Goal: Information Seeking & Learning: Learn about a topic

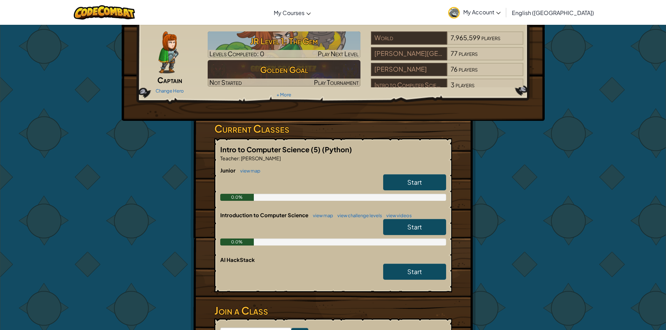
scroll to position [35, 0]
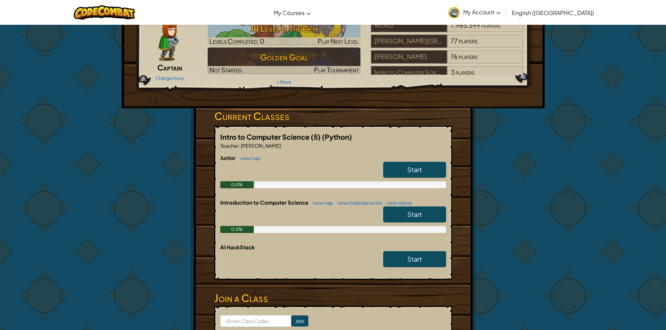
click at [409, 179] on div "Start" at bounding box center [411, 172] width 70 height 20
click at [413, 173] on span "Start" at bounding box center [414, 170] width 15 height 8
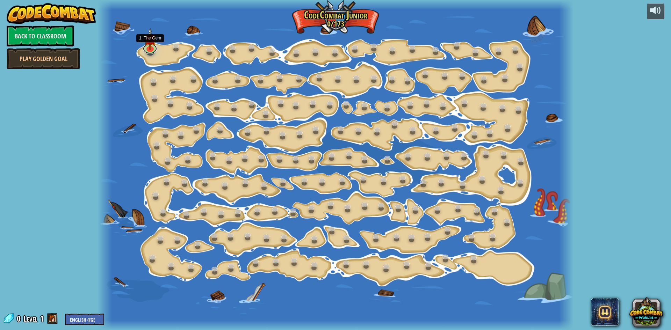
click at [157, 49] on div "15. Step Change (Locked) Change step arguments. 11. Go Smart (Locked) Now we're…" at bounding box center [335, 165] width 476 height 330
click at [155, 50] on link at bounding box center [150, 46] width 14 height 14
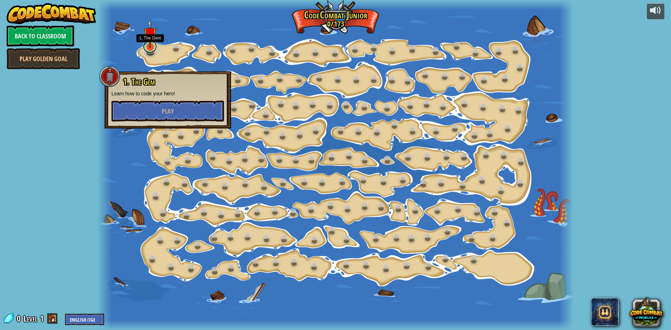
click at [155, 50] on link at bounding box center [150, 46] width 14 height 14
click at [155, 50] on div "15. Step Change (Locked) Change step arguments. 11. Go Smart (Locked) Now we're…" at bounding box center [335, 165] width 476 height 330
click at [155, 50] on link at bounding box center [150, 46] width 14 height 14
click at [168, 114] on span "Play" at bounding box center [168, 111] width 12 height 9
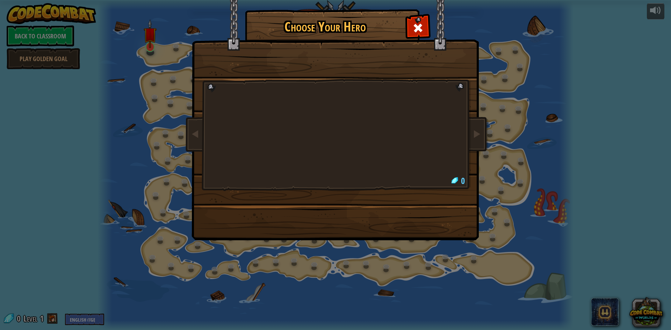
click at [146, 1] on body "powered by Back to Classroom Play Golden Goal 15. Step Change (Locked) Change s…" at bounding box center [335, 0] width 671 height 1
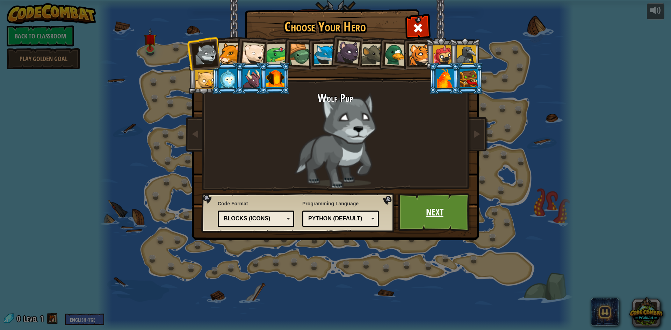
click at [444, 216] on link "Next" at bounding box center [434, 212] width 73 height 38
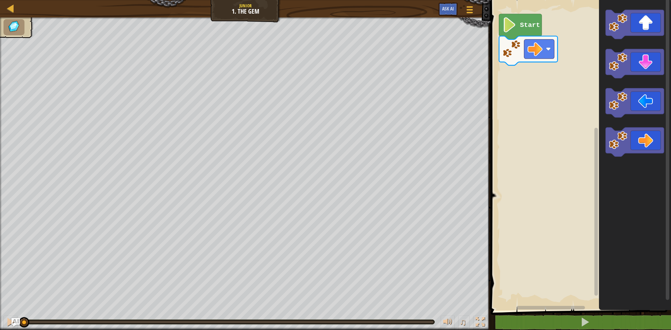
click at [522, 24] on text "Start" at bounding box center [530, 25] width 20 height 8
click at [626, 68] on image "Blockly Workspace" at bounding box center [618, 62] width 19 height 19
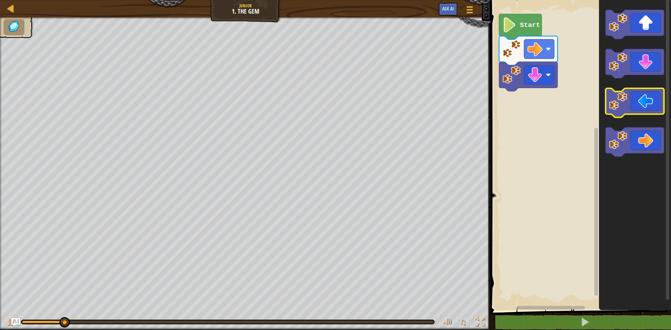
click at [632, 97] on icon "Blockly Workspace" at bounding box center [634, 102] width 58 height 29
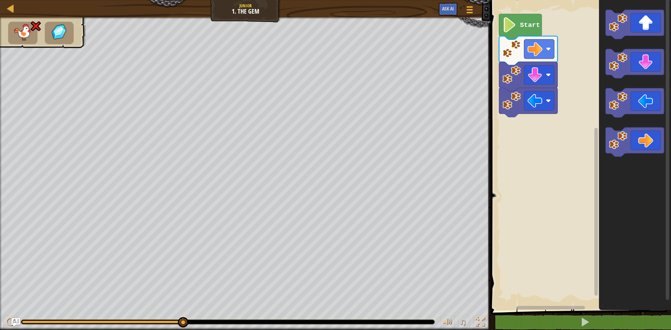
click at [520, 25] on text "Start" at bounding box center [530, 25] width 20 height 8
click at [634, 30] on icon "Blockly Workspace" at bounding box center [634, 24] width 58 height 29
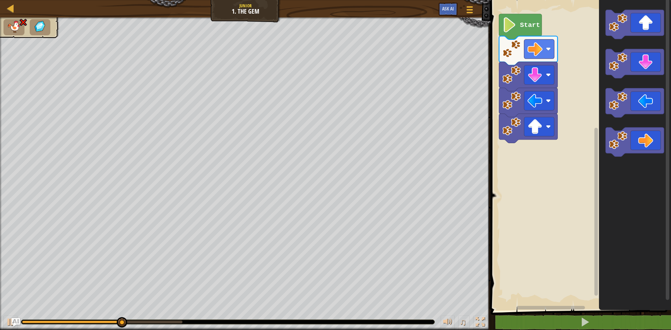
click at [643, 163] on icon "Blockly Workspace" at bounding box center [635, 154] width 72 height 314
click at [642, 161] on icon "Blockly Workspace" at bounding box center [635, 154] width 72 height 314
click at [638, 145] on icon "Blockly Workspace" at bounding box center [634, 142] width 58 height 29
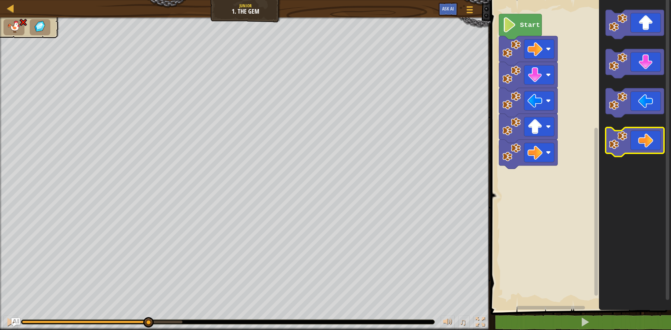
click at [638, 145] on icon "Blockly Workspace" at bounding box center [634, 142] width 58 height 29
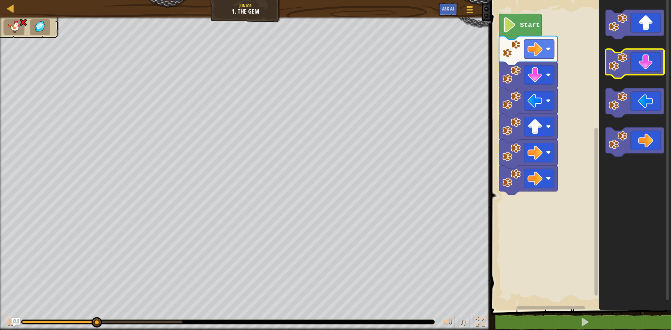
click at [640, 70] on icon "Blockly Workspace" at bounding box center [634, 63] width 58 height 29
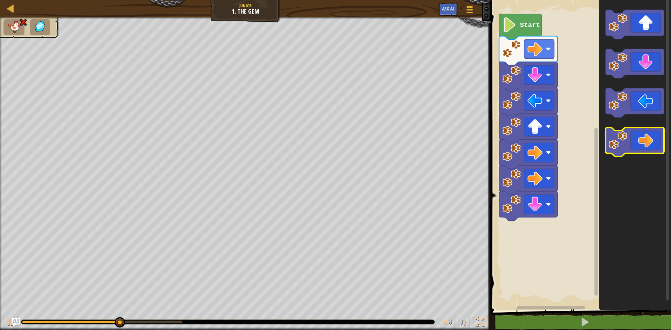
click at [642, 131] on icon "Blockly Workspace" at bounding box center [634, 142] width 58 height 29
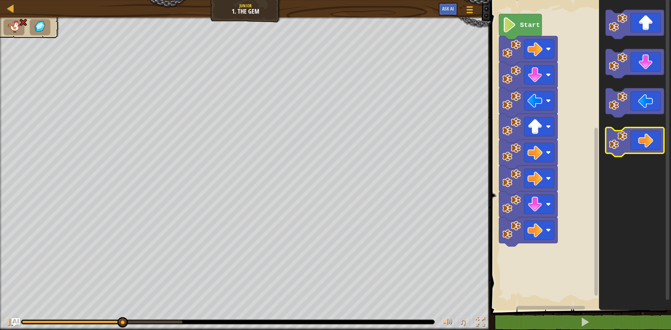
click at [642, 131] on icon "Blockly Workspace" at bounding box center [634, 142] width 58 height 29
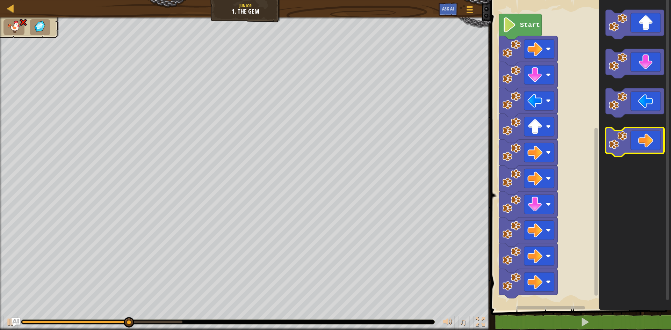
click at [642, 131] on icon "Blockly Workspace" at bounding box center [634, 142] width 58 height 29
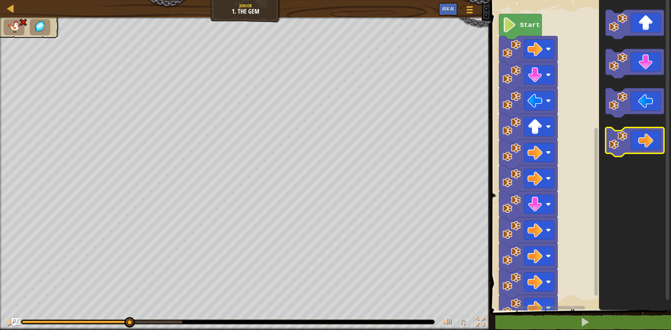
click at [642, 131] on icon "Blockly Workspace" at bounding box center [634, 142] width 58 height 29
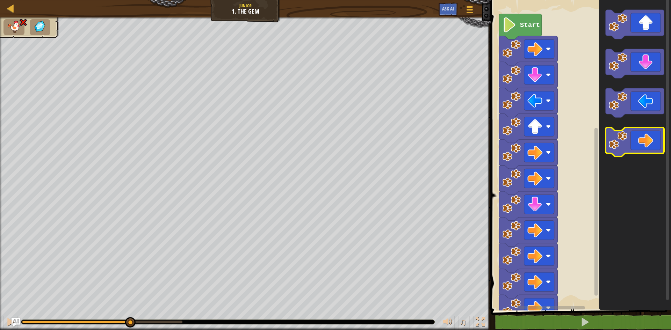
click at [642, 131] on icon "Blockly Workspace" at bounding box center [634, 142] width 58 height 29
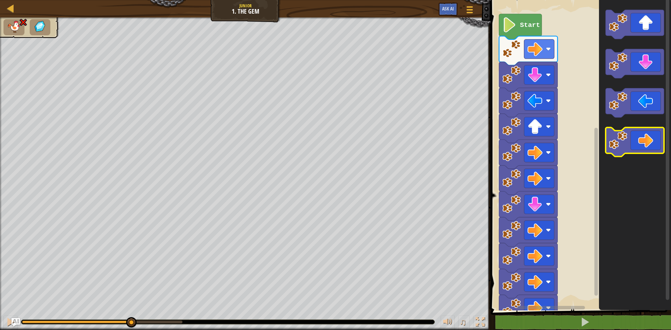
click at [642, 130] on icon "Blockly Workspace" at bounding box center [634, 142] width 58 height 29
click at [643, 131] on icon "Blockly Workspace" at bounding box center [634, 142] width 58 height 29
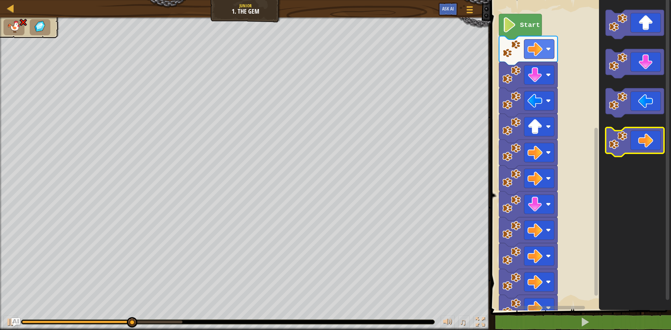
click at [643, 141] on icon "Blockly Workspace" at bounding box center [634, 142] width 58 height 29
click at [642, 144] on icon "Blockly Workspace" at bounding box center [634, 142] width 58 height 29
click at [639, 145] on icon "Blockly Workspace" at bounding box center [634, 142] width 58 height 29
click at [636, 144] on icon "Blockly Workspace" at bounding box center [634, 142] width 58 height 29
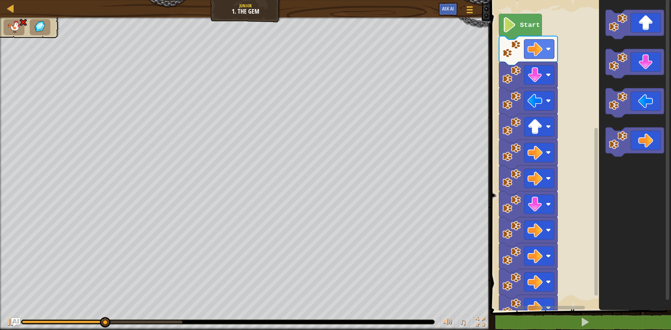
click at [637, 49] on icon "Blockly Workspace" at bounding box center [635, 154] width 72 height 314
click at [638, 66] on icon "Blockly Workspace" at bounding box center [634, 63] width 58 height 29
click at [533, 30] on icon "Blockly Workspace" at bounding box center [520, 27] width 43 height 26
drag, startPoint x: 181, startPoint y: 320, endPoint x: 0, endPoint y: 347, distance: 182.8
click at [0, 0] on html "Map Junior 1. The Gem Game Menu Ask AI 1 הההההההההההההההההההההההההההההההההההההה…" at bounding box center [335, 0] width 671 height 0
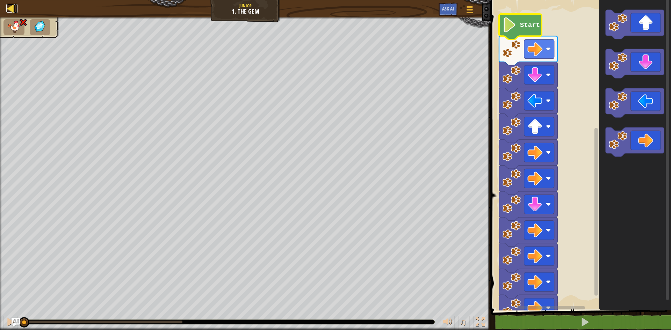
click at [12, 7] on div at bounding box center [10, 8] width 9 height 9
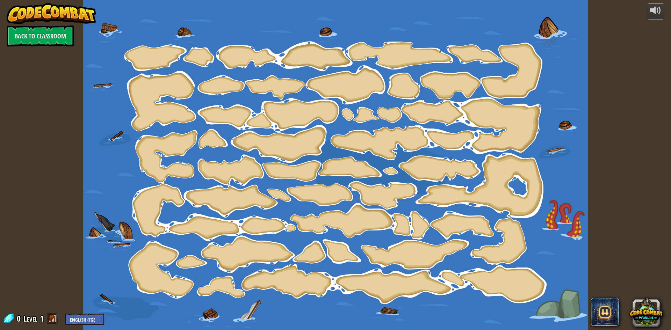
click at [149, 55] on div at bounding box center [335, 165] width 505 height 330
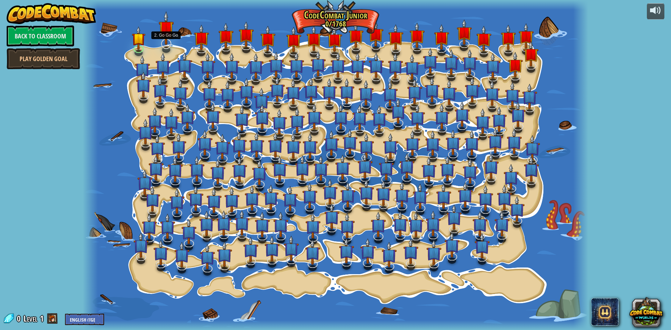
click at [167, 42] on img at bounding box center [166, 28] width 15 height 34
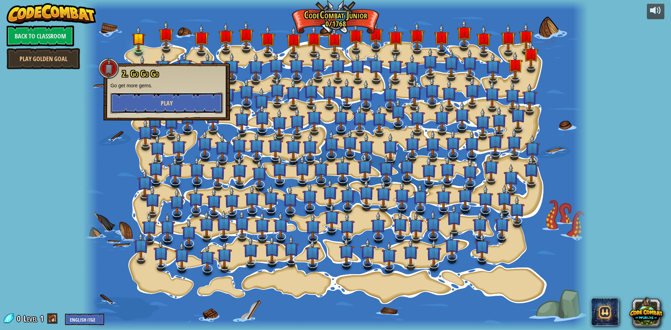
click at [161, 108] on button "Play" at bounding box center [166, 103] width 112 height 21
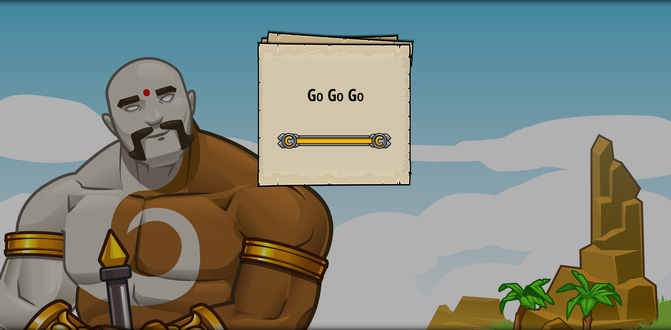
click at [324, 133] on div at bounding box center [334, 141] width 114 height 16
click at [325, 133] on div at bounding box center [334, 141] width 114 height 16
drag, startPoint x: 330, startPoint y: 135, endPoint x: 335, endPoint y: 136, distance: 5.3
click at [331, 136] on div at bounding box center [334, 141] width 114 height 16
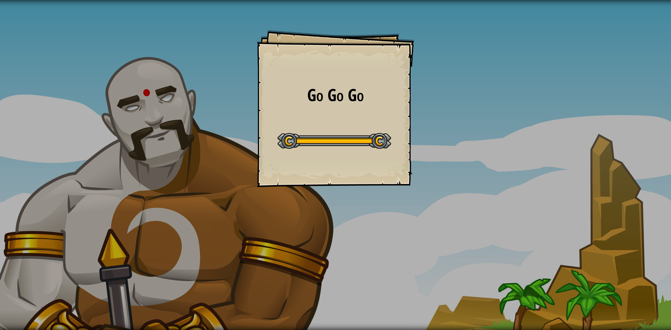
drag, startPoint x: 335, startPoint y: 136, endPoint x: 339, endPoint y: 138, distance: 3.8
click at [338, 138] on div at bounding box center [334, 141] width 114 height 16
click at [339, 138] on div at bounding box center [334, 141] width 114 height 16
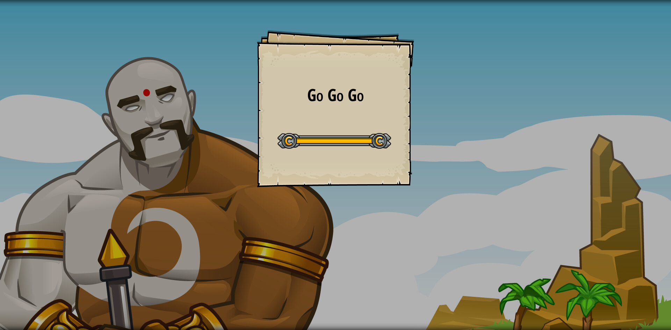
click at [339, 138] on div at bounding box center [334, 141] width 114 height 16
click at [343, 125] on div "Go Go Go Goals Start Level Error loading from server. Try refreshing the page. …" at bounding box center [335, 108] width 157 height 157
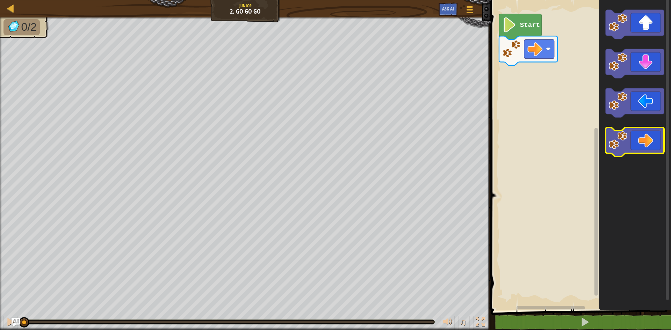
click at [639, 146] on icon "Blockly Workspace" at bounding box center [634, 142] width 58 height 29
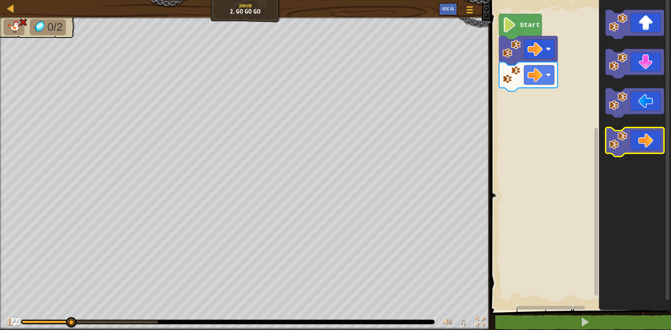
click at [639, 145] on icon "Blockly Workspace" at bounding box center [634, 142] width 58 height 29
click at [639, 146] on icon "Blockly Workspace" at bounding box center [634, 142] width 58 height 29
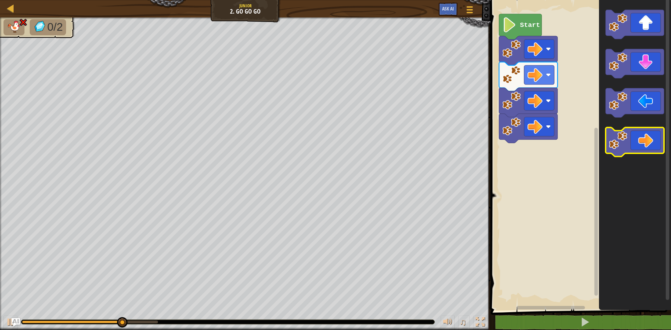
click at [638, 146] on icon "Blockly Workspace" at bounding box center [634, 142] width 58 height 29
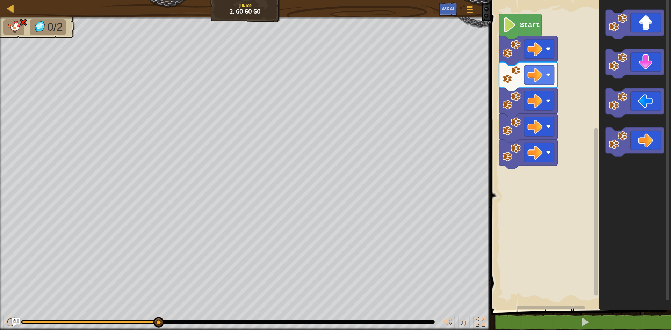
click at [19, 23] on img at bounding box center [23, 22] width 9 height 8
click at [22, 18] on div at bounding box center [245, 18] width 490 height 2
click at [9, 9] on div at bounding box center [10, 8] width 9 height 9
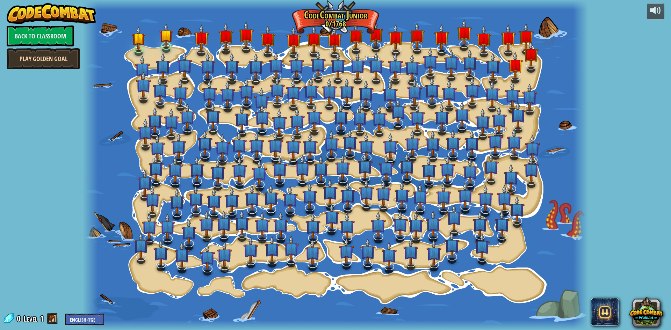
click at [45, 55] on link "Play Golden Goal" at bounding box center [43, 58] width 73 height 21
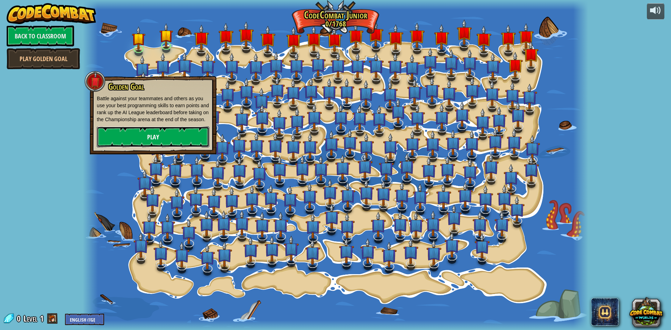
click at [141, 132] on link "Play" at bounding box center [153, 136] width 112 height 21
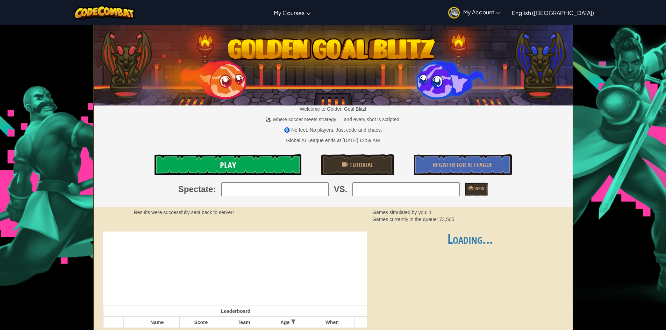
click at [226, 158] on link "Play" at bounding box center [227, 164] width 147 height 21
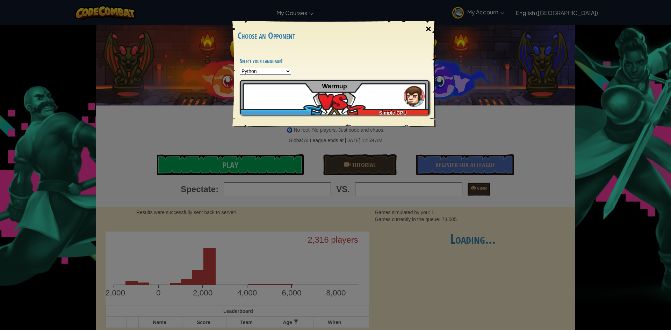
click at [428, 27] on div "×" at bounding box center [428, 29] width 16 height 20
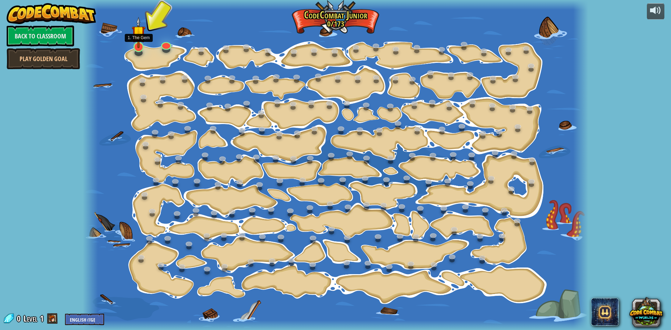
click at [133, 46] on img at bounding box center [139, 32] width 14 height 31
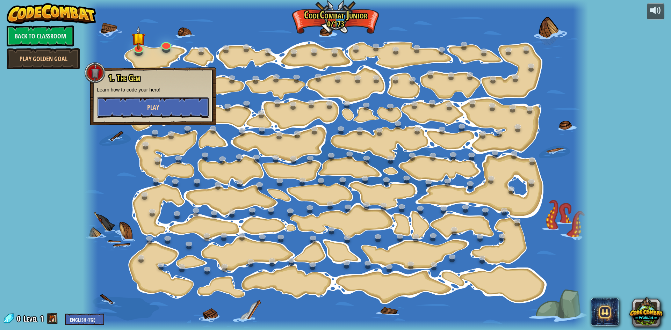
click at [133, 104] on button "Play" at bounding box center [153, 107] width 112 height 21
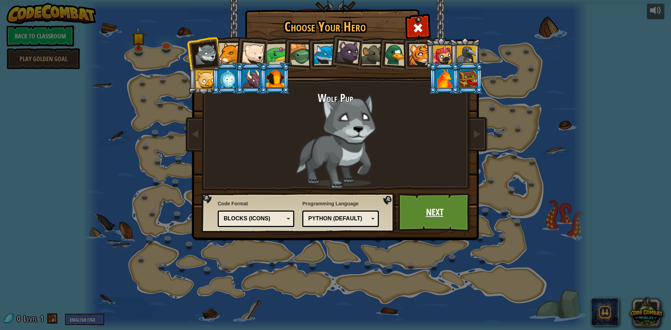
click at [429, 216] on link "Next" at bounding box center [434, 212] width 73 height 38
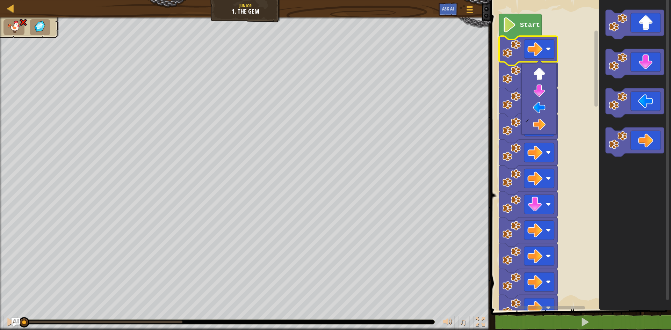
click at [574, 100] on rect "Blockly Workspace" at bounding box center [579, 154] width 182 height 314
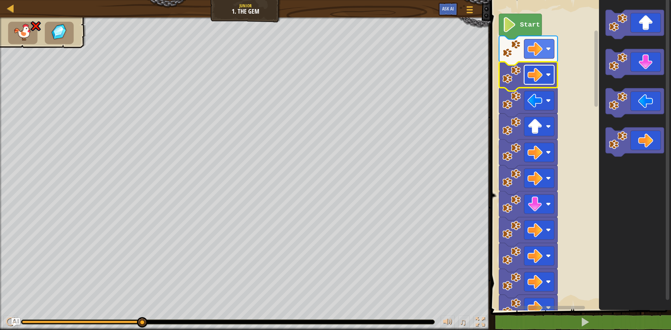
click at [547, 76] on image "Blockly Workspace" at bounding box center [548, 74] width 5 height 5
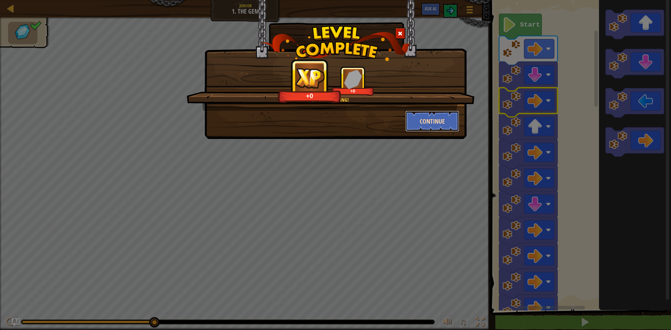
click at [427, 115] on button "Continue" at bounding box center [432, 121] width 54 height 21
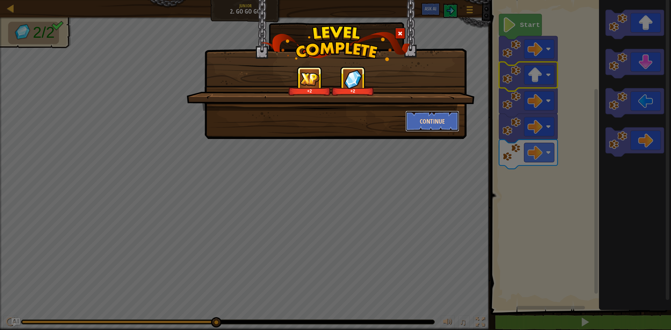
click at [421, 120] on button "Continue" at bounding box center [432, 121] width 54 height 21
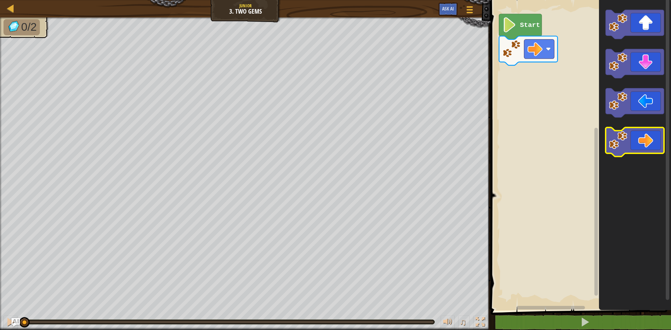
click at [634, 138] on icon "Blockly Workspace" at bounding box center [634, 142] width 58 height 29
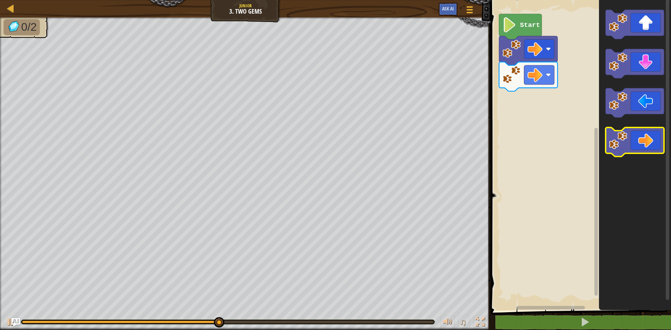
click at [647, 139] on icon "Blockly Workspace" at bounding box center [634, 142] width 58 height 29
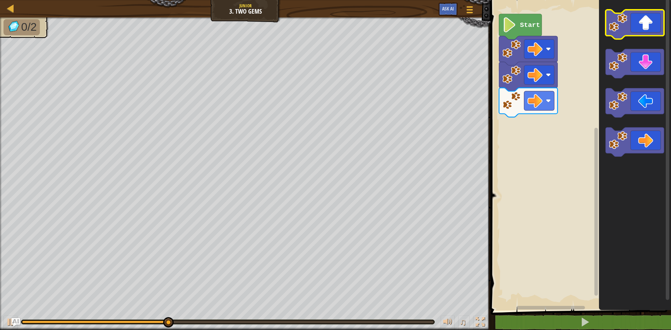
click at [640, 14] on icon "Blockly Workspace" at bounding box center [634, 24] width 58 height 29
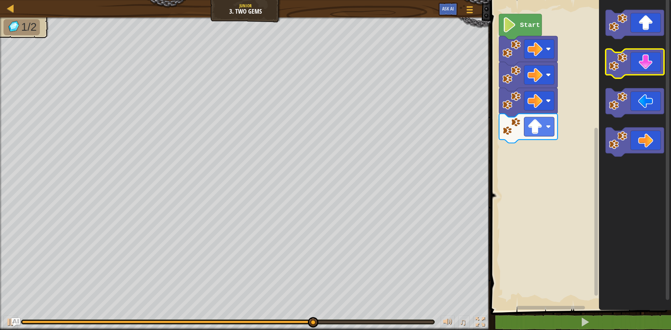
click at [640, 64] on icon "Blockly Workspace" at bounding box center [634, 63] width 58 height 29
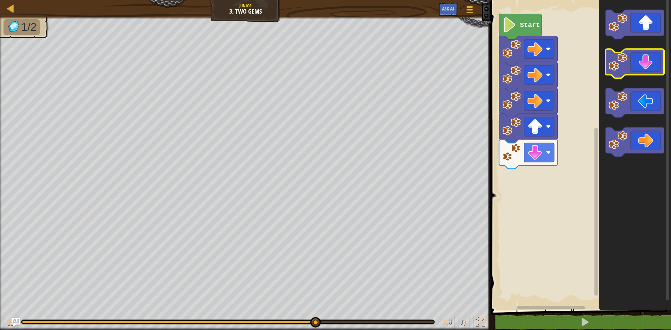
click at [640, 67] on icon "Blockly Workspace" at bounding box center [634, 63] width 58 height 29
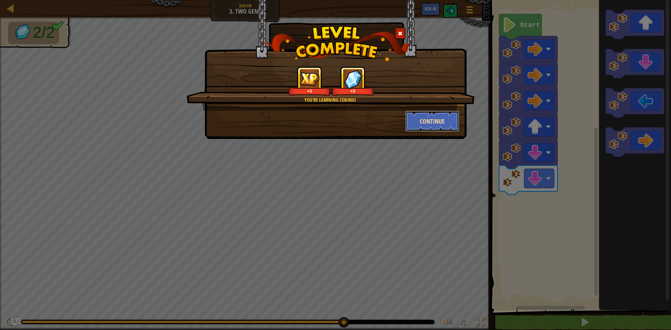
click at [428, 123] on button "Continue" at bounding box center [432, 121] width 54 height 21
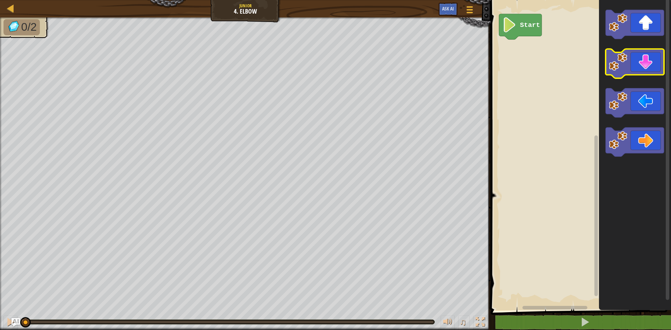
click at [638, 68] on icon "Blockly Workspace" at bounding box center [634, 63] width 58 height 29
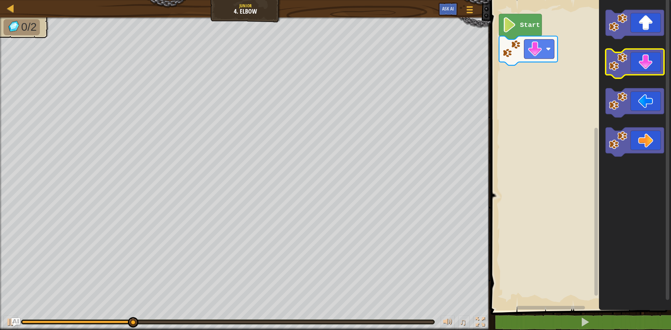
click at [637, 68] on icon "Blockly Workspace" at bounding box center [634, 63] width 58 height 29
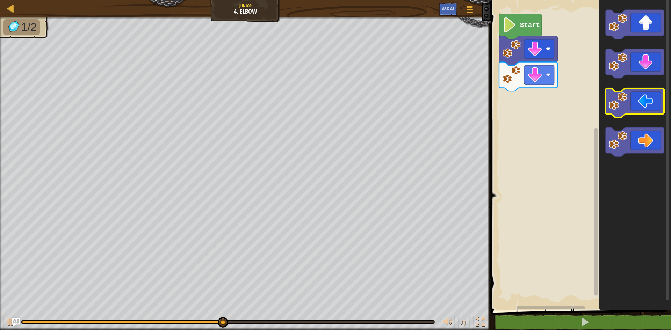
click at [639, 97] on icon "Blockly Workspace" at bounding box center [634, 102] width 58 height 29
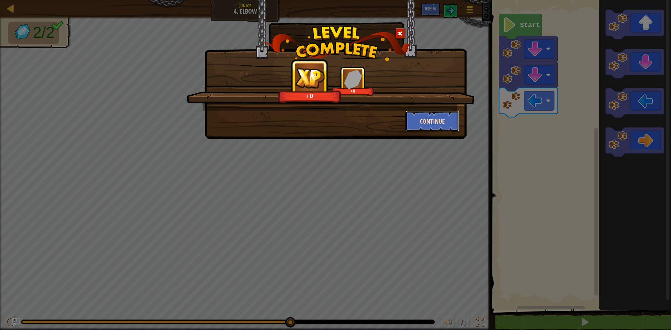
click at [436, 121] on button "Continue" at bounding box center [432, 121] width 54 height 21
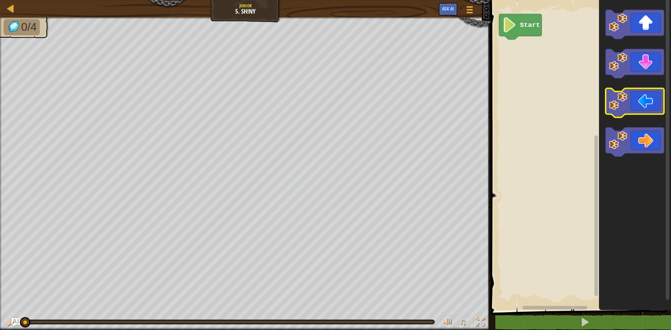
click at [641, 99] on icon "Blockly Workspace" at bounding box center [634, 102] width 58 height 29
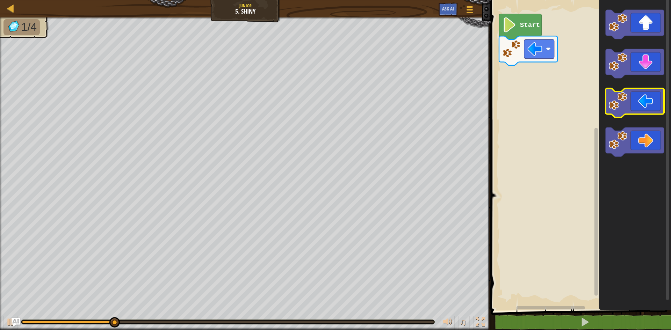
click at [643, 103] on icon "Blockly Workspace" at bounding box center [634, 102] width 58 height 29
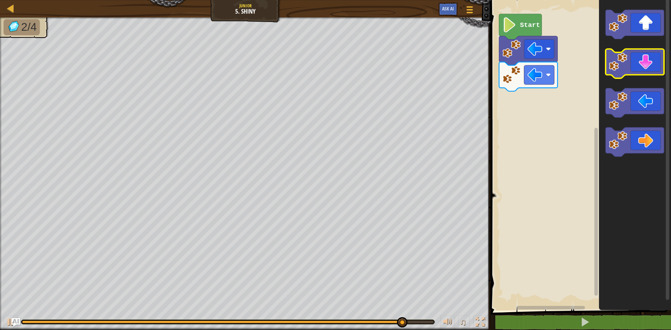
click at [627, 75] on icon "Blockly Workspace" at bounding box center [634, 63] width 58 height 29
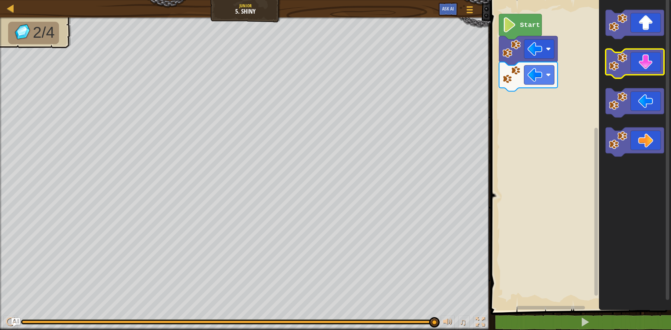
click at [632, 73] on icon "Blockly Workspace" at bounding box center [634, 63] width 58 height 29
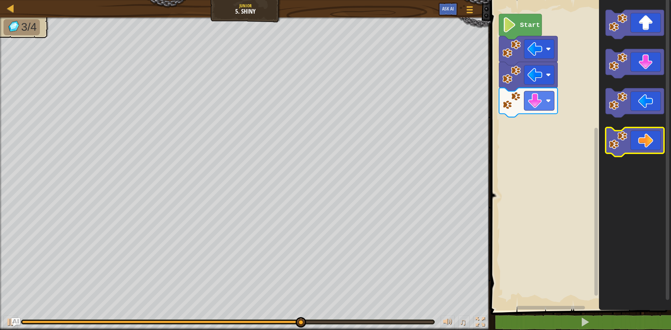
click at [641, 142] on icon "Blockly Workspace" at bounding box center [634, 142] width 58 height 29
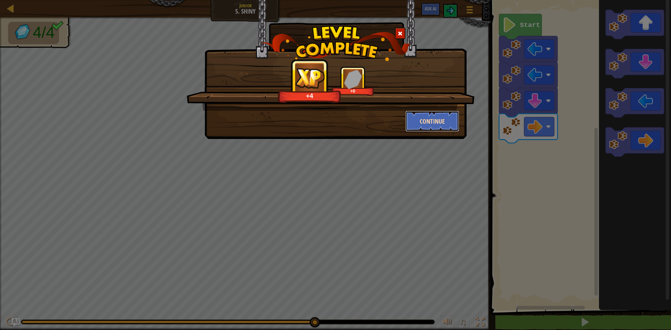
click at [434, 118] on button "Continue" at bounding box center [432, 121] width 54 height 21
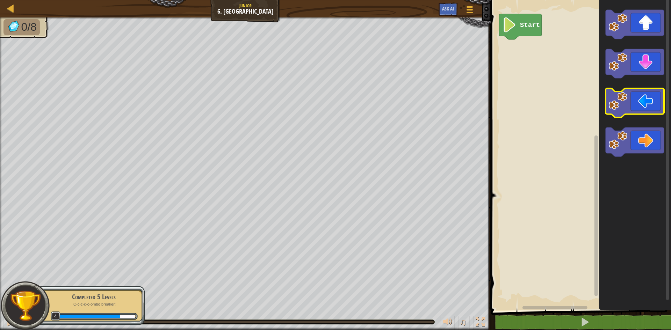
click at [648, 102] on icon "Blockly Workspace" at bounding box center [634, 102] width 58 height 29
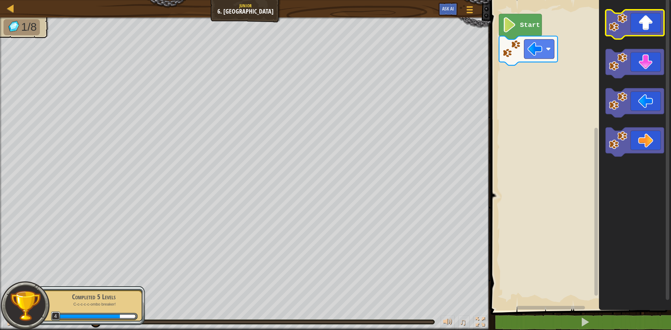
click at [648, 26] on icon "Blockly Workspace" at bounding box center [634, 24] width 58 height 29
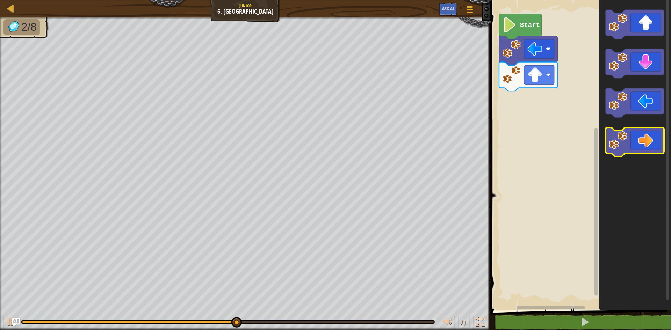
click at [643, 141] on icon "Blockly Workspace" at bounding box center [634, 142] width 58 height 29
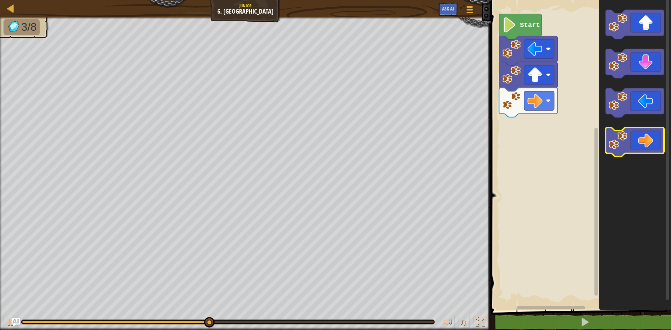
click at [653, 143] on icon "Blockly Workspace" at bounding box center [634, 142] width 58 height 29
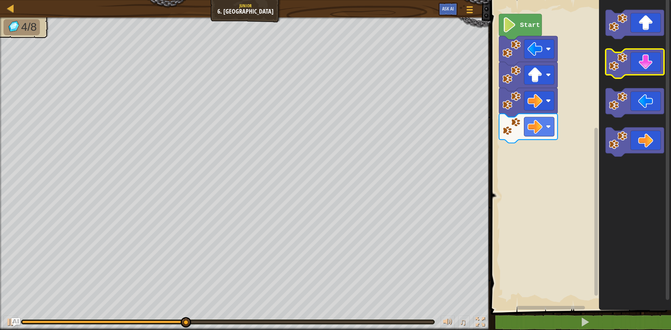
click at [650, 71] on icon "Blockly Workspace" at bounding box center [634, 63] width 58 height 29
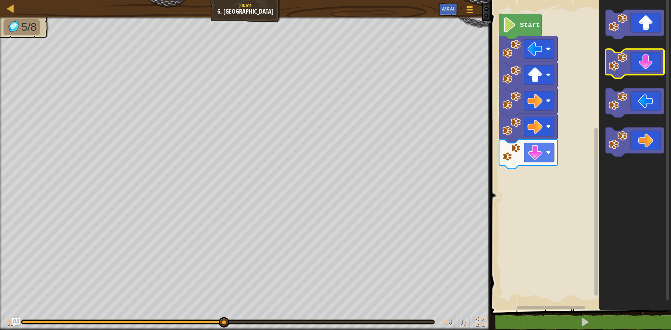
click at [649, 70] on icon "Blockly Workspace" at bounding box center [634, 63] width 58 height 29
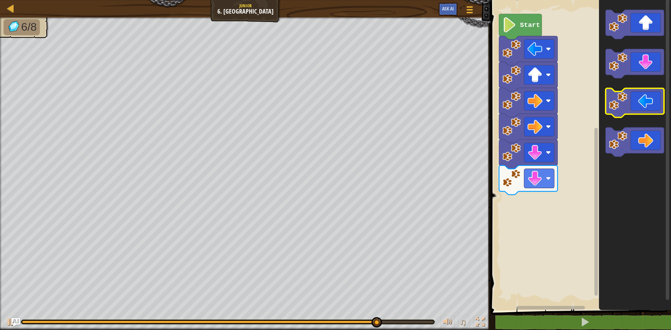
click at [645, 105] on icon "Blockly Workspace" at bounding box center [634, 102] width 58 height 29
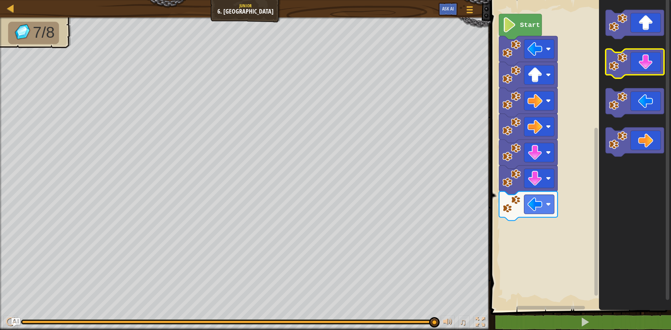
click at [655, 72] on icon "Blockly Workspace" at bounding box center [634, 63] width 58 height 29
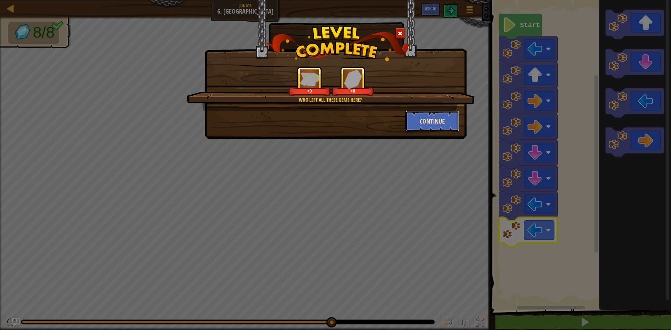
click at [454, 119] on button "Continue" at bounding box center [432, 121] width 54 height 21
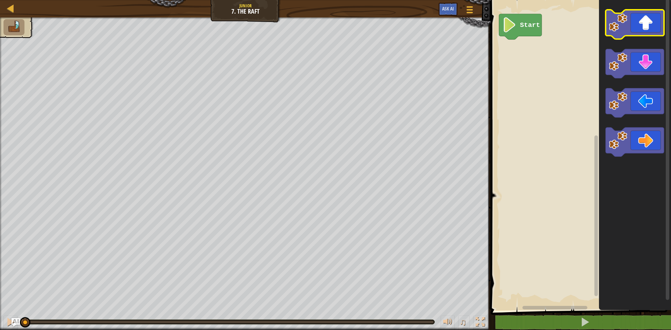
click at [640, 32] on icon "Blockly Workspace" at bounding box center [634, 24] width 58 height 29
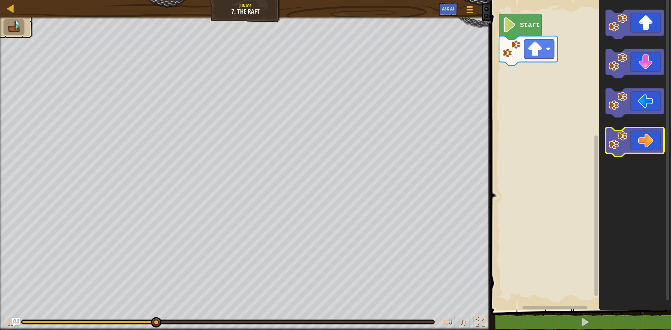
click at [648, 142] on icon "Blockly Workspace" at bounding box center [634, 142] width 58 height 29
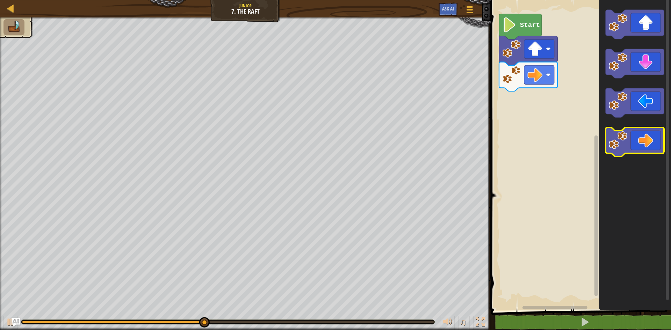
click at [647, 149] on icon "Blockly Workspace" at bounding box center [634, 142] width 58 height 29
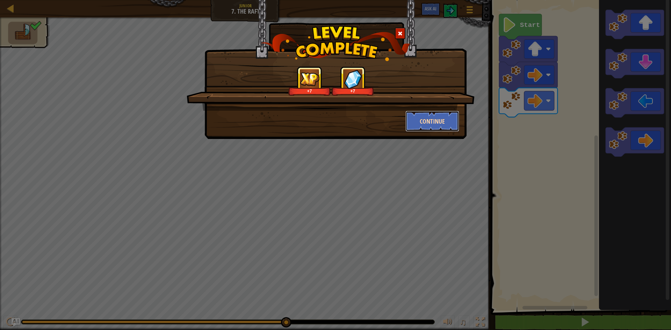
click at [443, 122] on button "Continue" at bounding box center [432, 121] width 54 height 21
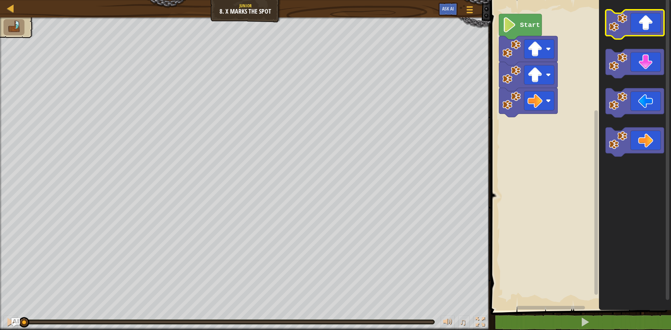
click at [642, 27] on icon "Blockly Workspace" at bounding box center [634, 24] width 58 height 29
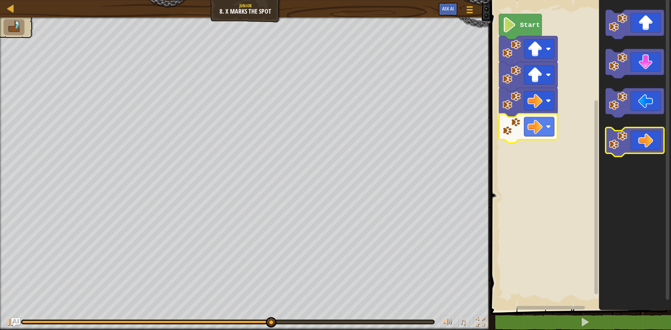
click at [641, 145] on icon "Blockly Workspace" at bounding box center [634, 142] width 58 height 29
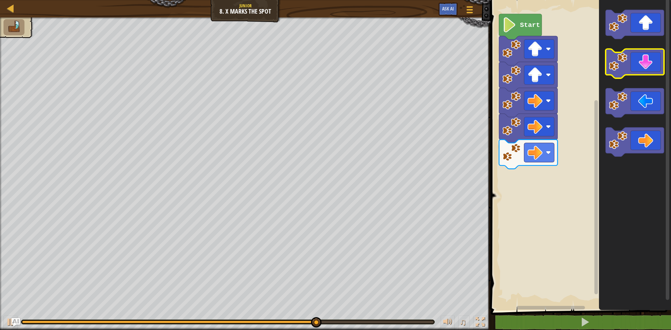
click at [643, 60] on icon "Blockly Workspace" at bounding box center [634, 63] width 58 height 29
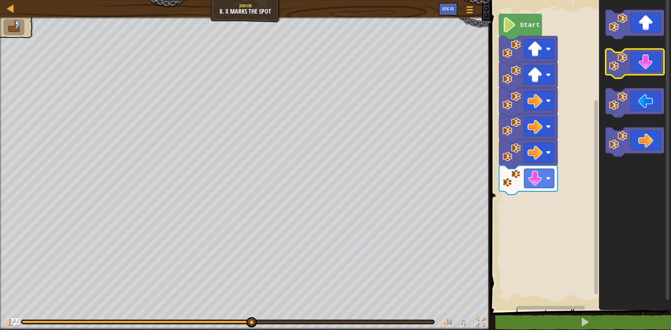
click at [642, 61] on icon "Blockly Workspace" at bounding box center [634, 63] width 58 height 29
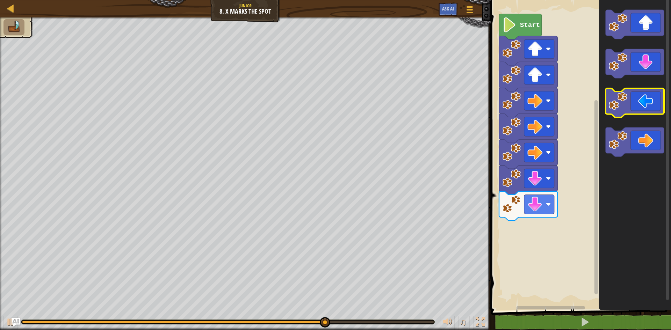
click at [633, 109] on icon "Blockly Workspace" at bounding box center [634, 102] width 58 height 29
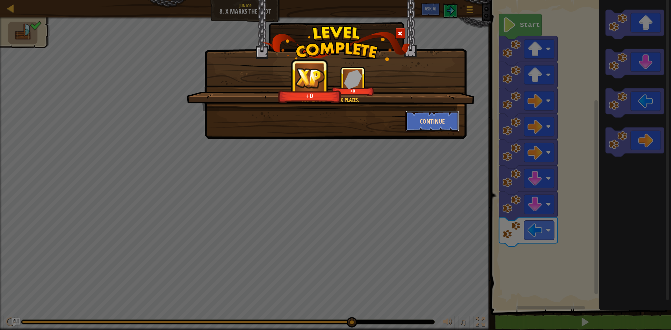
click at [434, 119] on button "Continue" at bounding box center [432, 121] width 54 height 21
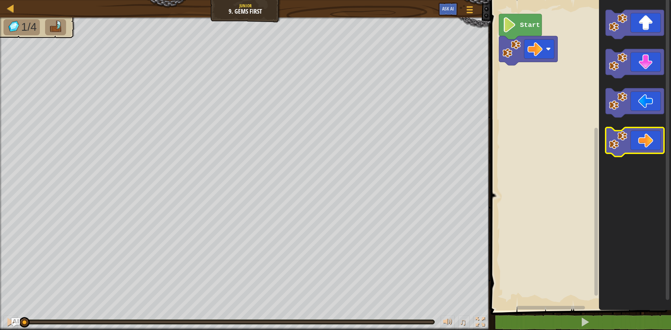
click at [644, 140] on icon "Blockly Workspace" at bounding box center [634, 142] width 58 height 29
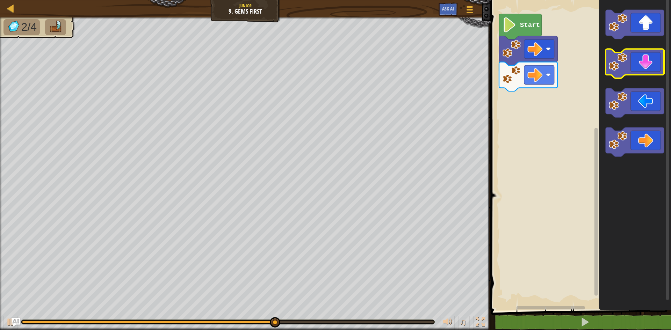
click at [634, 66] on icon "Blockly Workspace" at bounding box center [634, 63] width 58 height 29
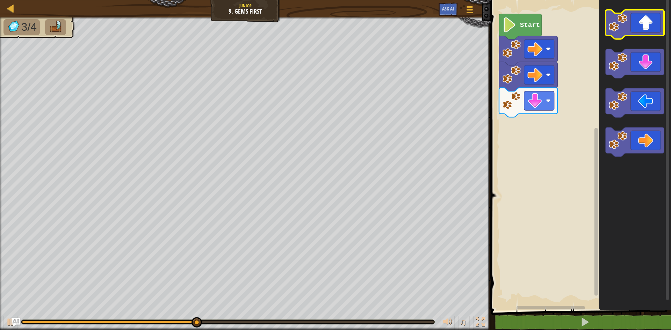
click at [640, 30] on icon "Blockly Workspace" at bounding box center [634, 24] width 58 height 29
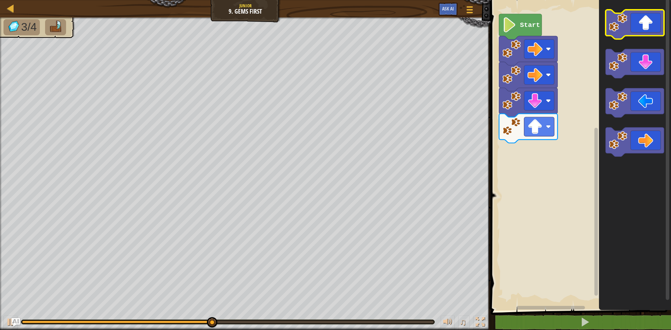
click at [640, 30] on icon "Blockly Workspace" at bounding box center [634, 24] width 58 height 29
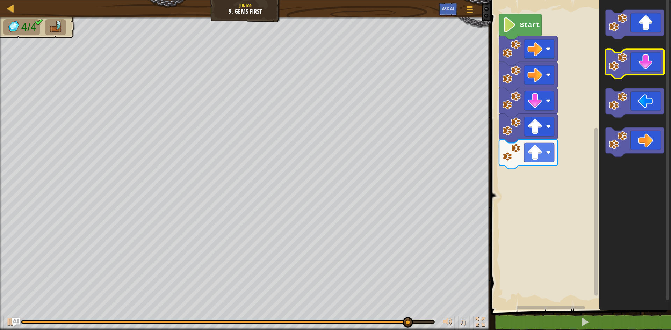
click at [637, 70] on icon "Blockly Workspace" at bounding box center [634, 63] width 58 height 29
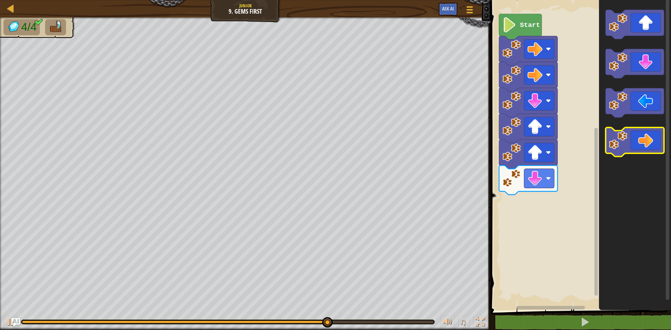
click at [641, 137] on icon "Blockly Workspace" at bounding box center [634, 142] width 58 height 29
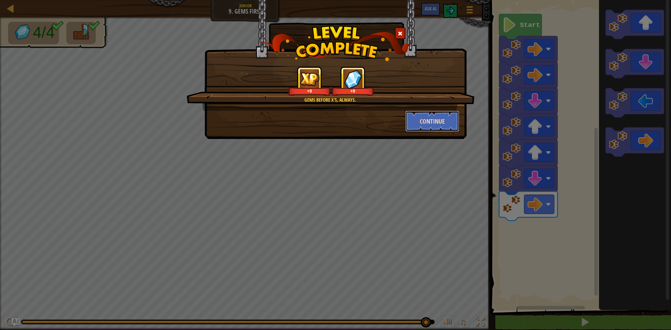
click at [432, 113] on button "Continue" at bounding box center [432, 121] width 54 height 21
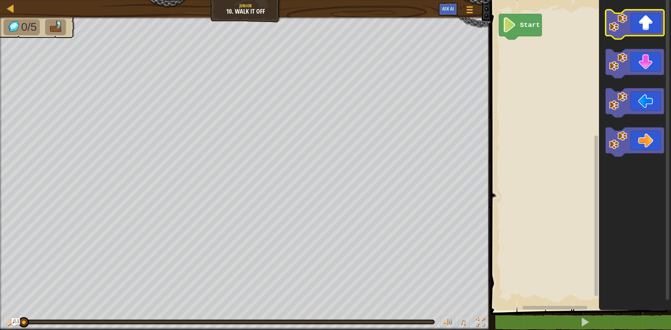
click at [643, 26] on icon "Blockly Workspace" at bounding box center [634, 24] width 58 height 29
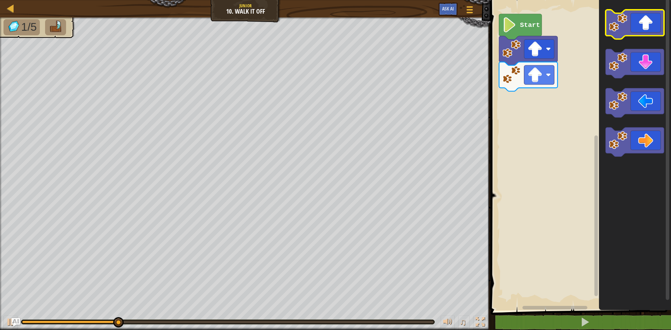
click at [651, 21] on icon "Blockly Workspace" at bounding box center [634, 24] width 58 height 29
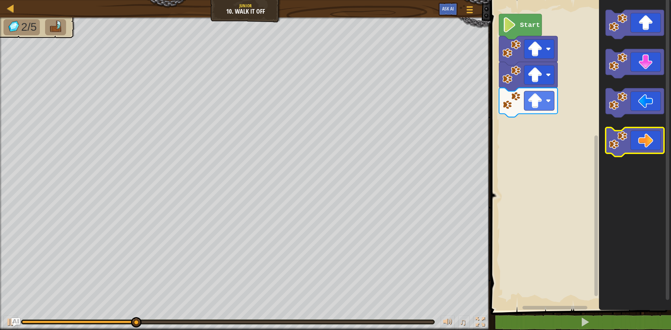
click at [652, 143] on icon "Blockly Workspace" at bounding box center [634, 142] width 58 height 29
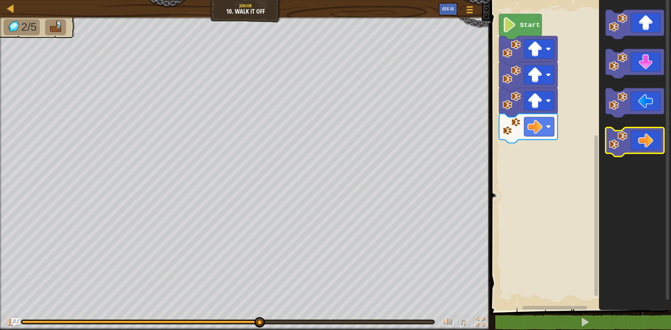
click at [644, 138] on icon "Blockly Workspace" at bounding box center [634, 142] width 58 height 29
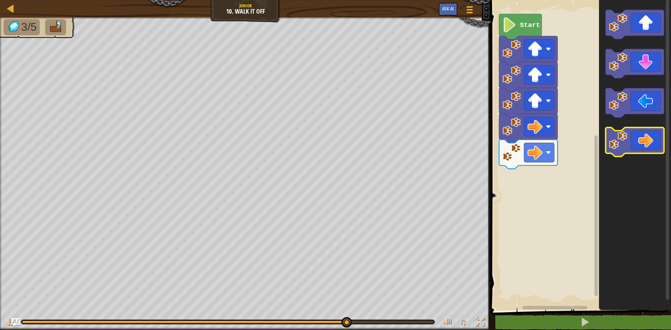
click at [647, 137] on icon "Blockly Workspace" at bounding box center [634, 142] width 58 height 29
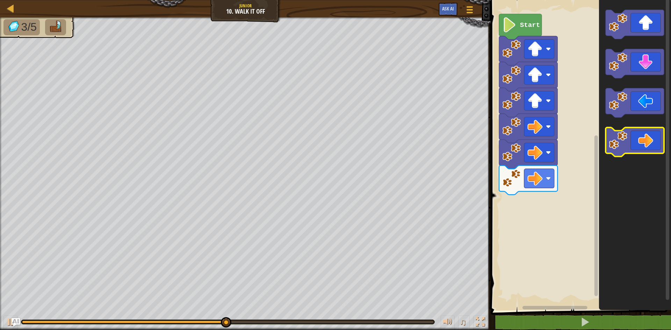
click at [652, 143] on icon "Blockly Workspace" at bounding box center [634, 142] width 58 height 29
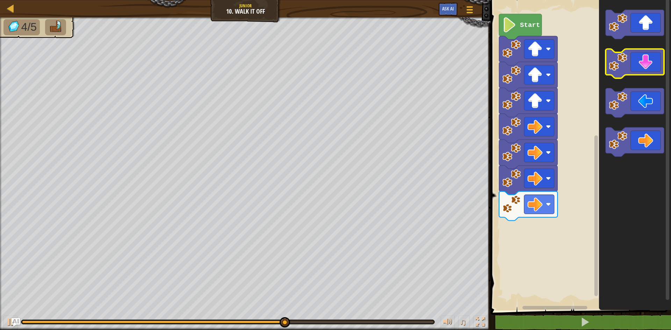
click at [641, 70] on icon "Blockly Workspace" at bounding box center [634, 63] width 58 height 29
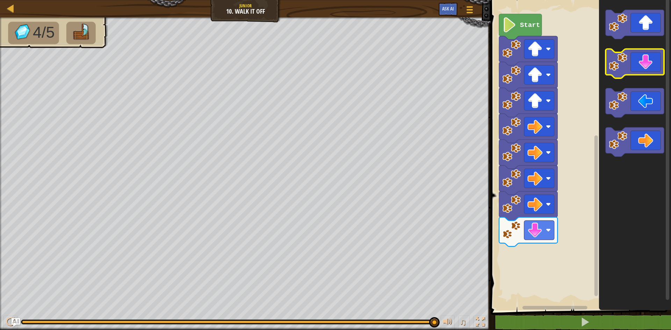
click at [648, 70] on icon "Blockly Workspace" at bounding box center [634, 63] width 58 height 29
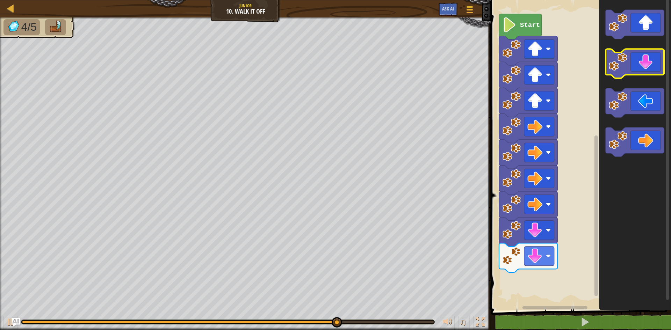
click at [648, 71] on icon "Blockly Workspace" at bounding box center [634, 63] width 58 height 29
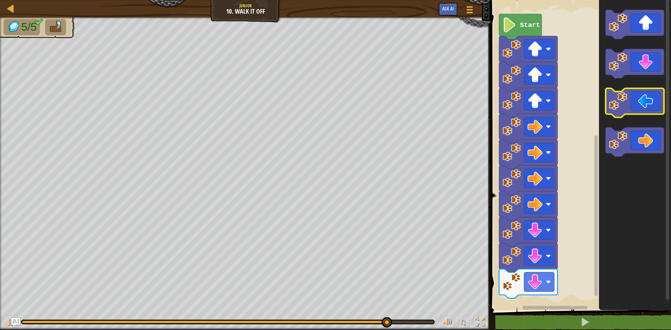
click at [655, 103] on icon "Blockly Workspace" at bounding box center [634, 102] width 58 height 29
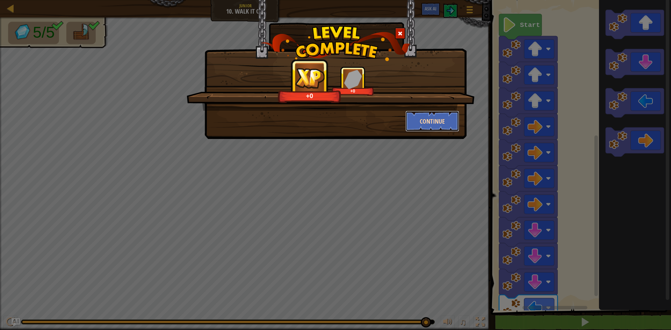
click at [449, 115] on button "Continue" at bounding box center [432, 121] width 54 height 21
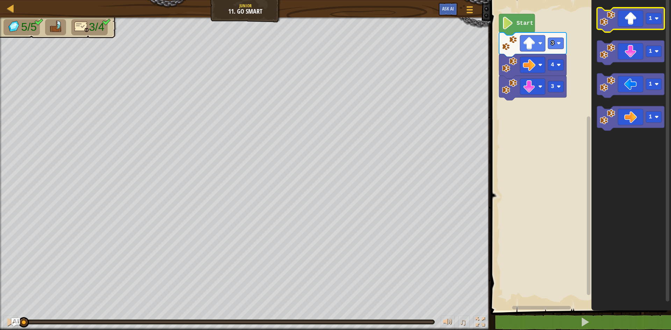
click at [631, 24] on icon "Blockly Workspace" at bounding box center [630, 20] width 67 height 24
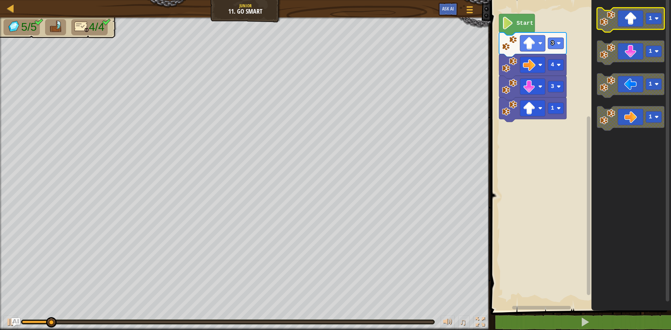
click at [631, 25] on icon "Blockly Workspace" at bounding box center [630, 20] width 67 height 24
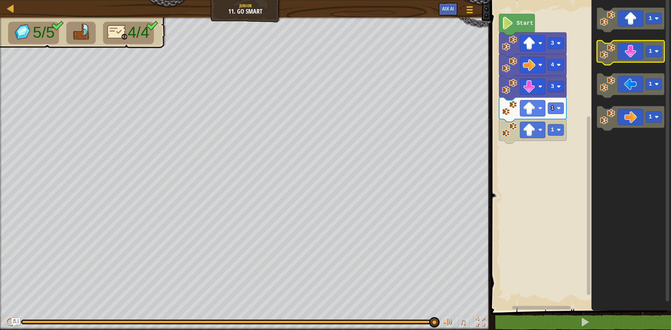
click at [635, 51] on icon "Blockly Workspace" at bounding box center [630, 53] width 67 height 24
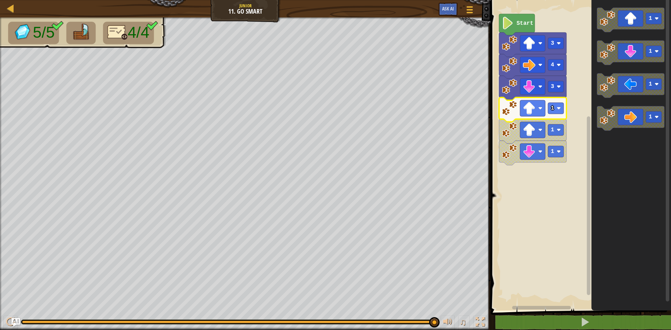
click at [524, 170] on rect "Blockly Workspace" at bounding box center [579, 154] width 182 height 314
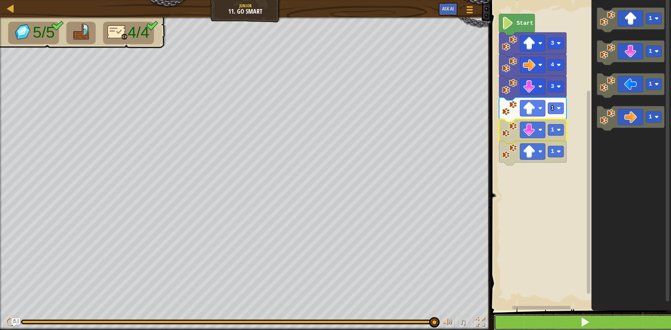
click at [537, 324] on button at bounding box center [585, 322] width 182 height 16
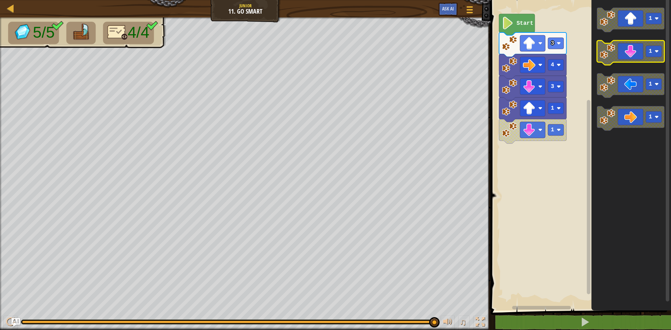
click at [624, 58] on icon "Blockly Workspace" at bounding box center [630, 53] width 67 height 24
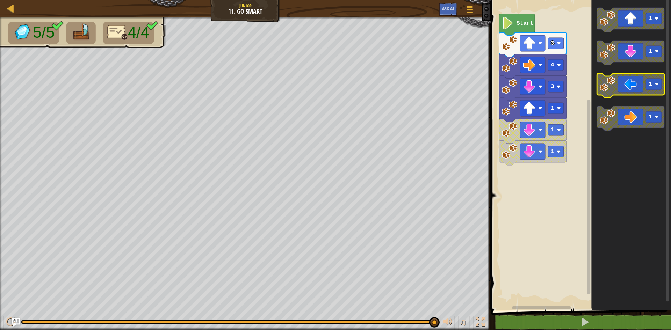
click at [627, 92] on icon "Blockly Workspace" at bounding box center [630, 85] width 67 height 24
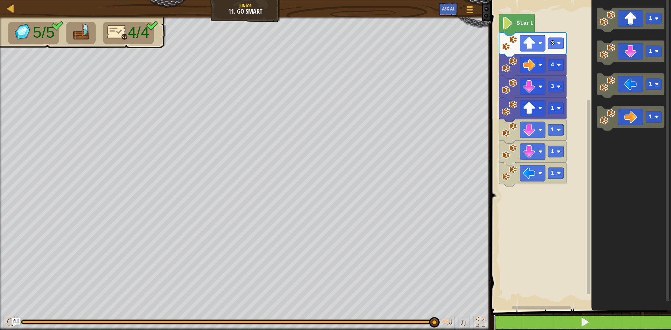
click at [574, 319] on button at bounding box center [585, 322] width 182 height 16
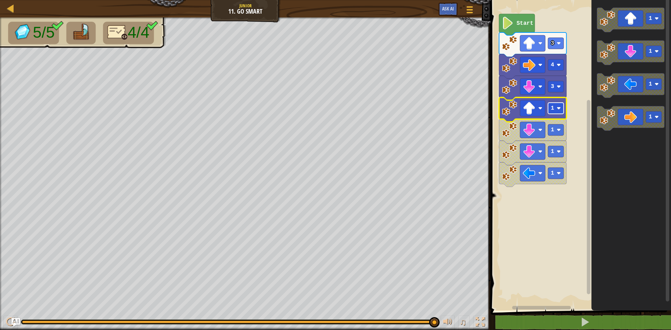
click at [555, 110] on rect "Blockly Workspace" at bounding box center [556, 108] width 16 height 11
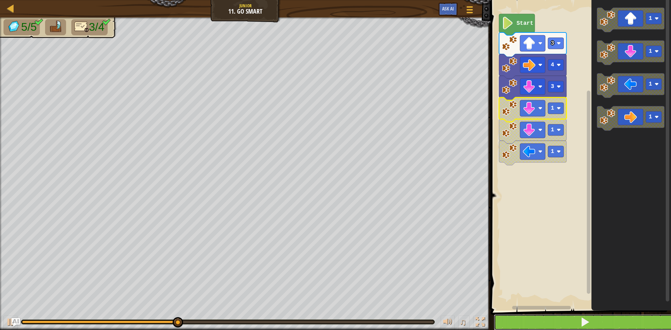
click at [533, 328] on button at bounding box center [585, 322] width 182 height 16
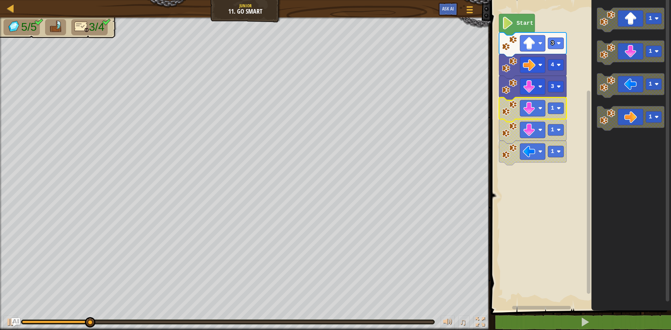
click at [562, 22] on rect "Blockly Workspace" at bounding box center [579, 154] width 182 height 314
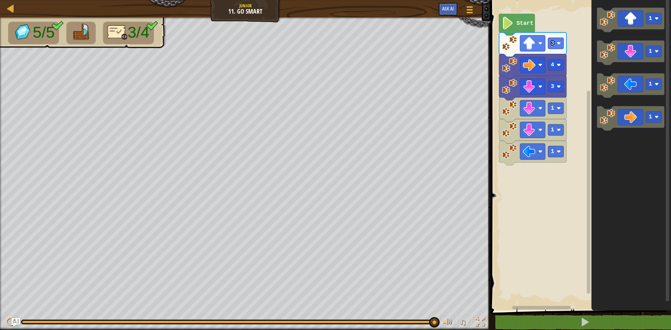
click at [587, 154] on div "Start 3 4 3 1 1 1 1 1 1 1" at bounding box center [579, 154] width 182 height 314
click at [552, 154] on text "1" at bounding box center [552, 151] width 3 height 6
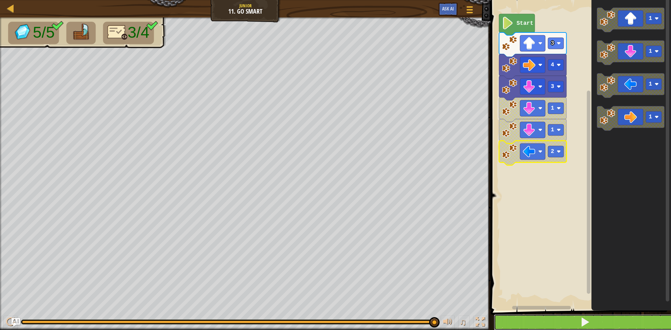
click at [537, 324] on button at bounding box center [585, 322] width 182 height 16
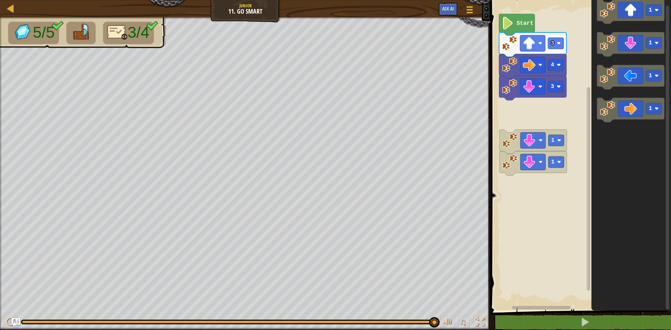
click at [558, 110] on div "1 1 Start 3 4 3 1 1 1 1" at bounding box center [579, 154] width 182 height 314
click at [564, 109] on div "1 1 Start 3 4 3 1 1 1 1" at bounding box center [579, 154] width 182 height 314
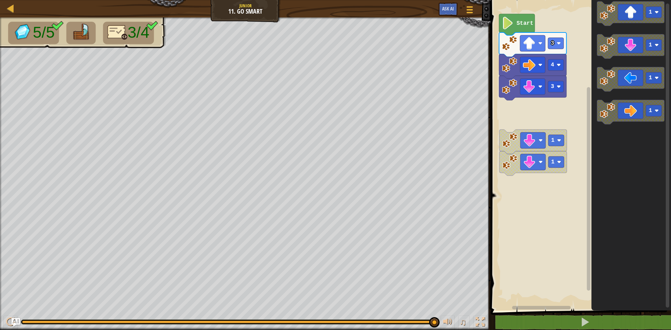
click at [587, 118] on div "1 1 Start 3 4 3 1 1 1 1" at bounding box center [579, 154] width 182 height 314
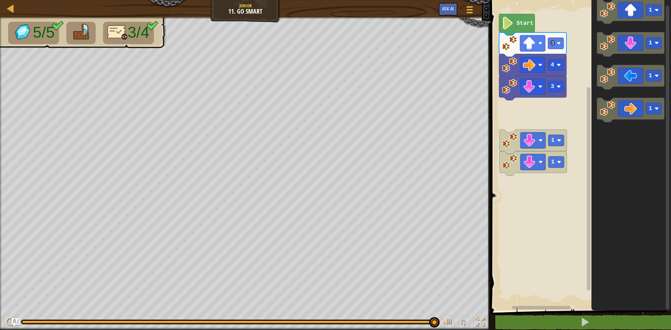
click at [592, 115] on icon "1 1 1 1" at bounding box center [631, 154] width 80 height 314
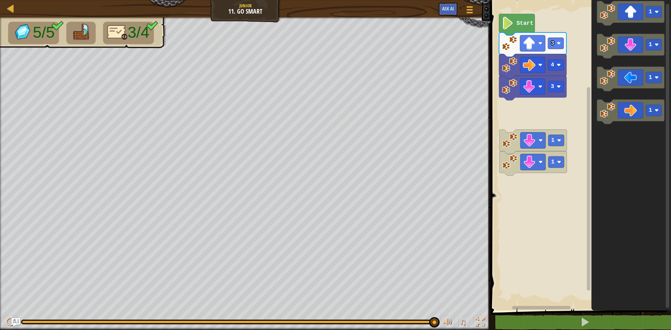
click at [587, 113] on div "1 1 Start 3 4 3 1 1 1 1" at bounding box center [579, 154] width 182 height 314
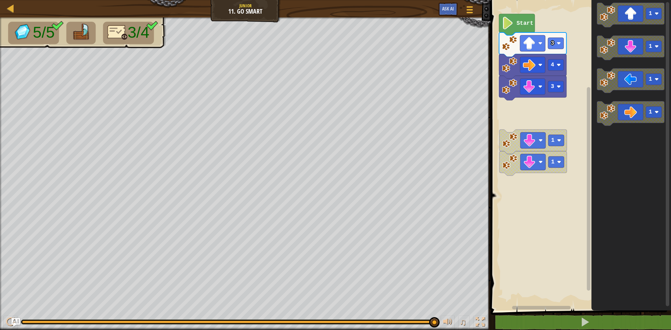
click at [603, 115] on image "Blockly Workspace" at bounding box center [606, 111] width 15 height 15
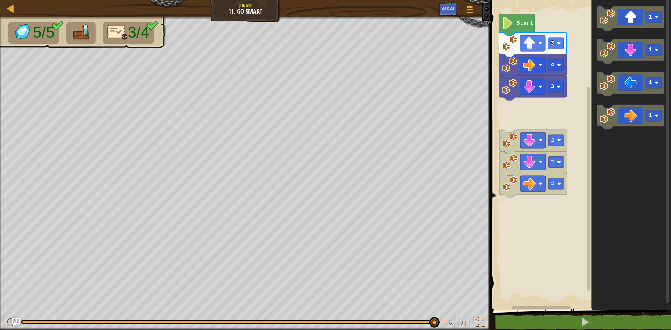
click at [592, 118] on icon "1 1 1 1" at bounding box center [631, 154] width 80 height 314
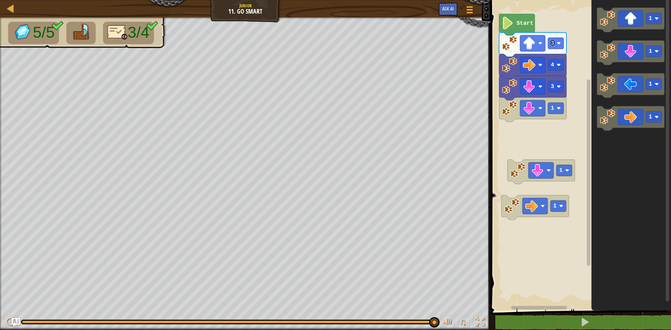
click at [588, 131] on div "1 Start 3 4 3 1 1 1 1 1 1" at bounding box center [579, 154] width 182 height 314
click at [572, 114] on div "1 Start 3 4 3 1 1 1 1 1 1" at bounding box center [579, 154] width 182 height 314
click at [589, 107] on div "1 Start 3 4 3 1 1 1 1 1 1" at bounding box center [579, 154] width 182 height 314
click at [644, 109] on g "1 1 1 1" at bounding box center [630, 69] width 67 height 123
click at [664, 83] on icon "Blockly Workspace" at bounding box center [630, 85] width 67 height 24
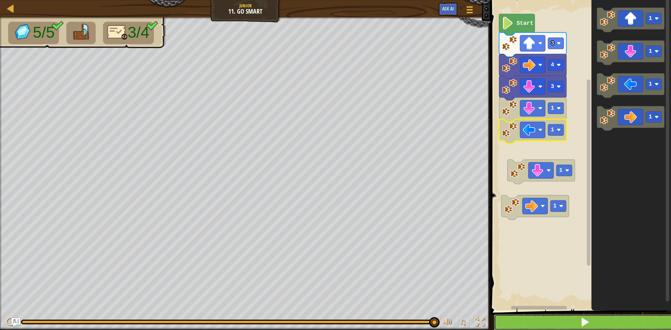
click at [543, 323] on button at bounding box center [585, 322] width 182 height 16
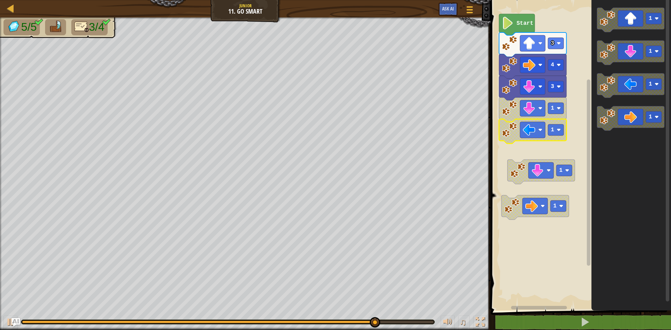
click at [518, 134] on icon "Blockly Workspace" at bounding box center [532, 131] width 67 height 24
click at [552, 136] on rect "Blockly Workspace" at bounding box center [556, 129] width 16 height 11
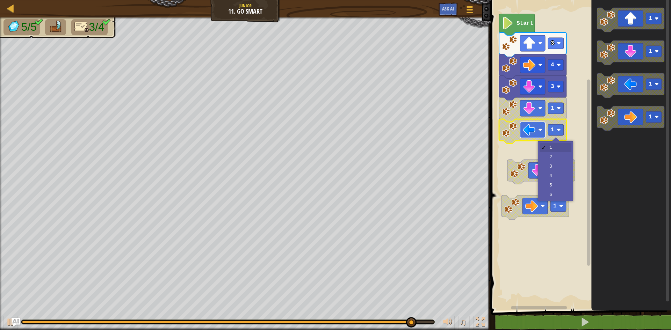
click at [529, 136] on image "Blockly Workspace" at bounding box center [529, 130] width 13 height 13
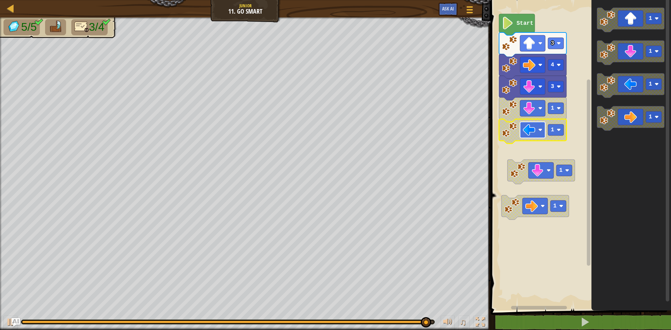
click at [529, 136] on image "Blockly Workspace" at bounding box center [529, 130] width 13 height 13
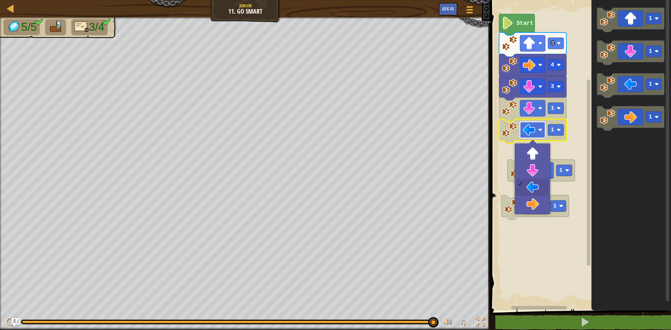
click at [529, 136] on image "Blockly Workspace" at bounding box center [529, 130] width 13 height 13
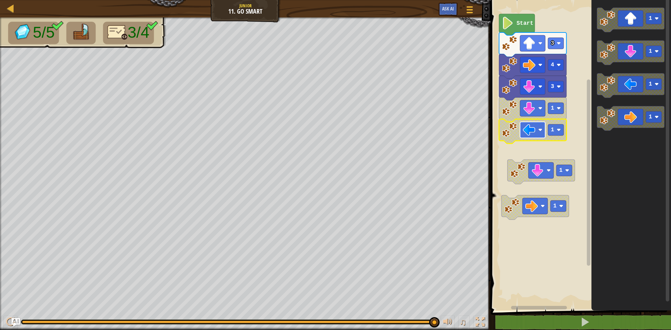
click at [529, 136] on image "Blockly Workspace" at bounding box center [529, 130] width 13 height 13
click at [523, 136] on rect "Blockly Workspace" at bounding box center [532, 130] width 25 height 16
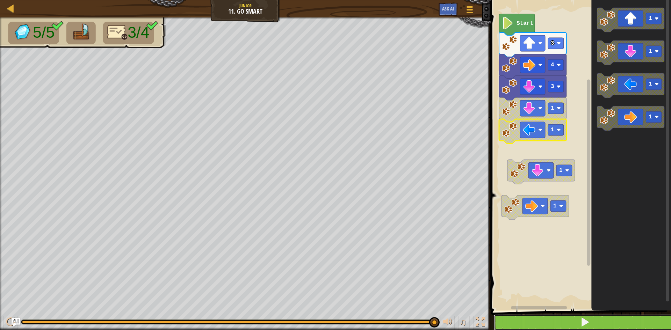
click at [542, 316] on button at bounding box center [585, 322] width 182 height 16
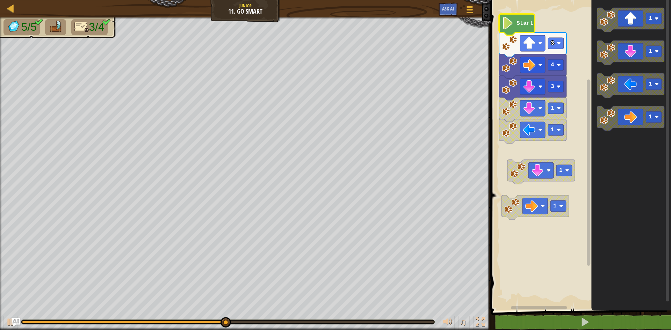
click at [516, 24] on icon "Blockly Workspace" at bounding box center [517, 24] width 36 height 21
click at [517, 30] on icon "Blockly Workspace" at bounding box center [517, 24] width 36 height 21
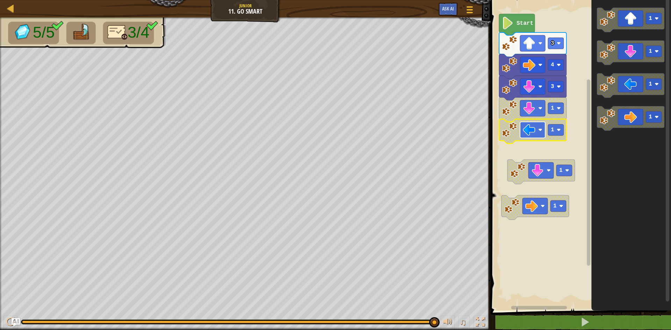
click at [535, 132] on image "Blockly Workspace" at bounding box center [529, 130] width 13 height 13
click at [535, 135] on image "Blockly Workspace" at bounding box center [529, 130] width 13 height 13
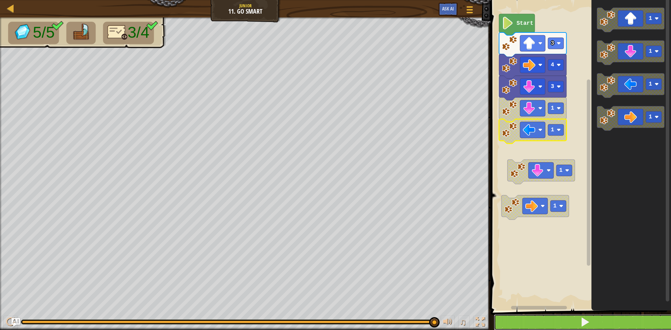
click at [556, 320] on button at bounding box center [585, 322] width 182 height 16
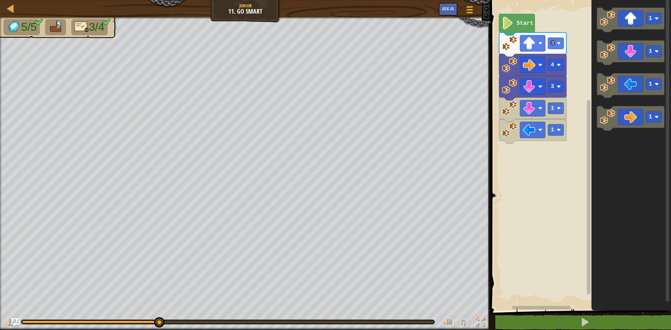
click at [504, 22] on image "Blockly Workspace" at bounding box center [508, 23] width 12 height 13
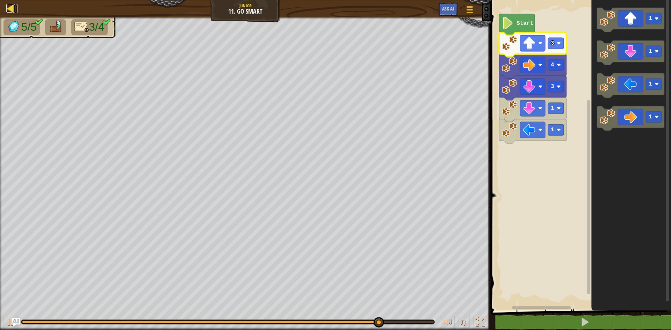
click at [13, 10] on div at bounding box center [10, 8] width 9 height 9
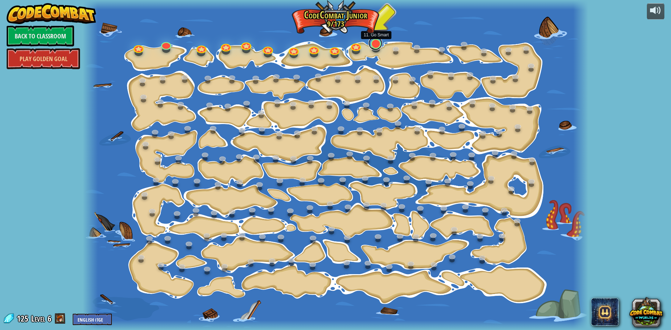
click at [373, 44] on link at bounding box center [375, 43] width 14 height 14
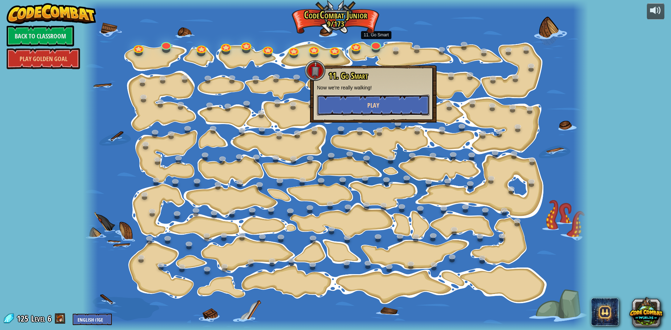
click at [369, 108] on span "Play" at bounding box center [373, 105] width 12 height 9
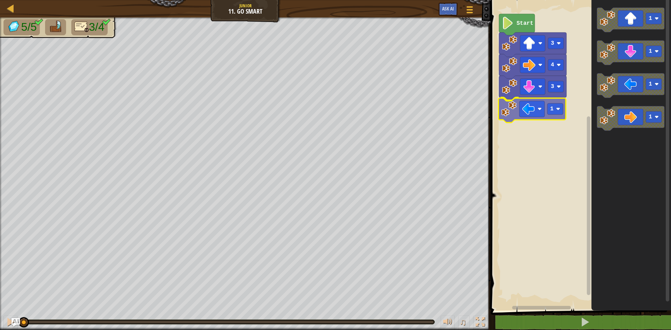
click at [514, 106] on div "3 1 4 3 Start 1 1 1 1 1" at bounding box center [579, 154] width 182 height 314
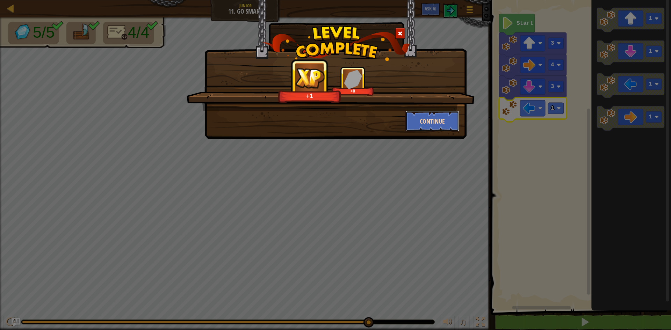
click at [445, 119] on button "Continue" at bounding box center [432, 121] width 54 height 21
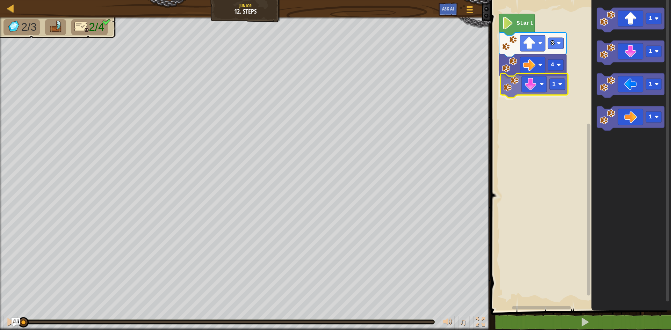
click at [513, 90] on div "4 1 3 Start 1 1 1 1 1" at bounding box center [579, 154] width 182 height 314
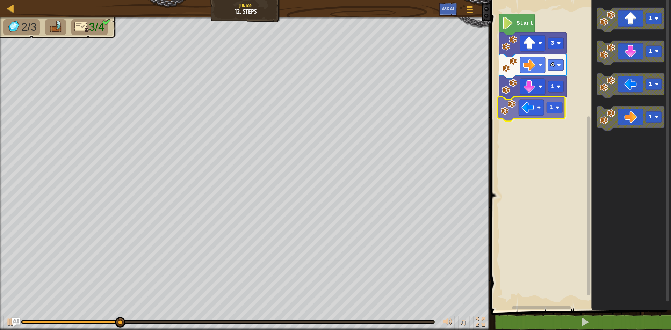
click at [516, 107] on div "4 1 1 3 Start 1 1 1 1 1" at bounding box center [579, 154] width 182 height 314
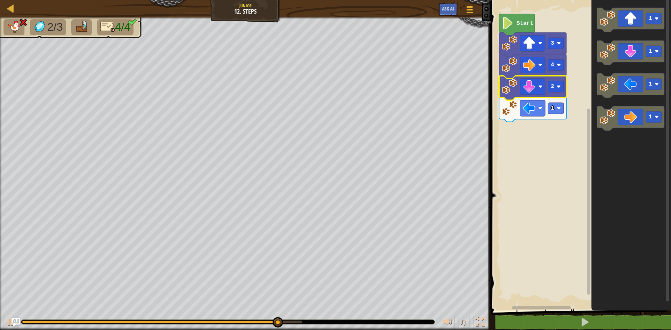
click at [555, 94] on icon "Blockly Workspace" at bounding box center [532, 88] width 67 height 24
click at [556, 91] on rect "Blockly Workspace" at bounding box center [556, 86] width 16 height 11
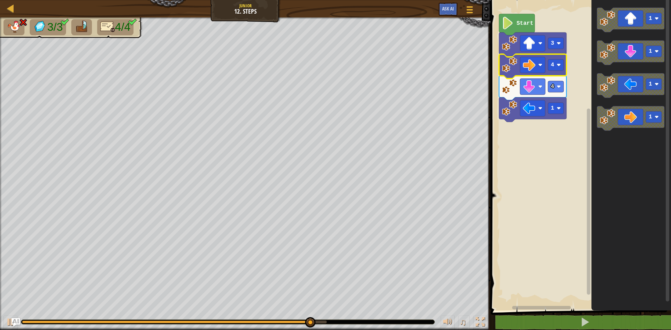
click at [553, 72] on icon "Blockly Workspace" at bounding box center [532, 66] width 67 height 24
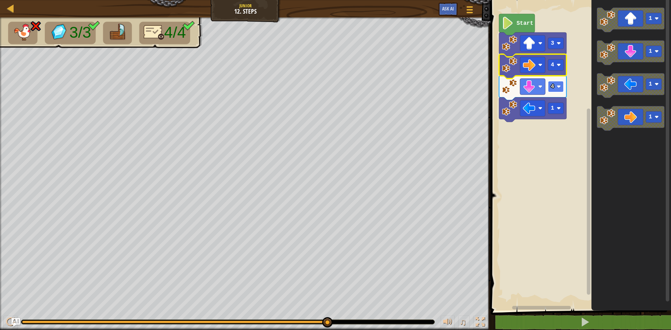
click at [558, 92] on rect "Blockly Workspace" at bounding box center [556, 86] width 16 height 11
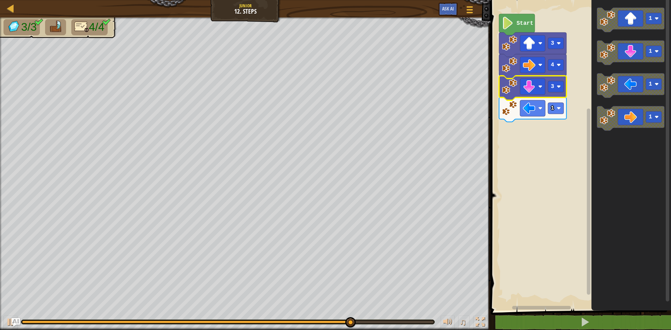
click at [555, 115] on icon "Blockly Workspace" at bounding box center [532, 109] width 67 height 24
click at [556, 109] on rect "Blockly Workspace" at bounding box center [556, 108] width 16 height 11
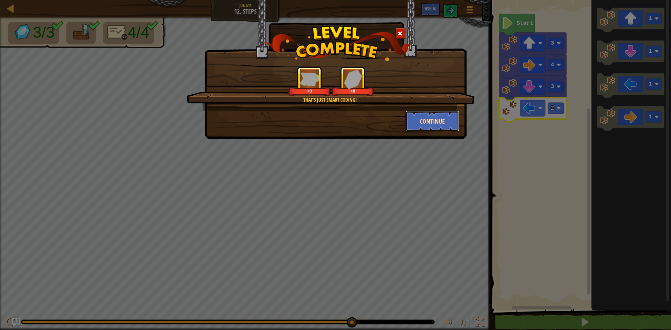
click at [420, 116] on button "Continue" at bounding box center [432, 121] width 54 height 21
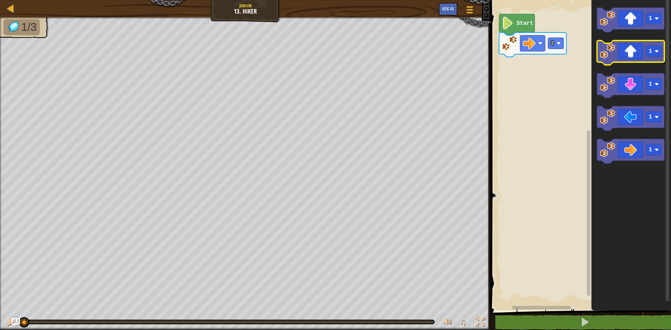
click at [630, 50] on g "1 1 1 1 1" at bounding box center [630, 86] width 67 height 156
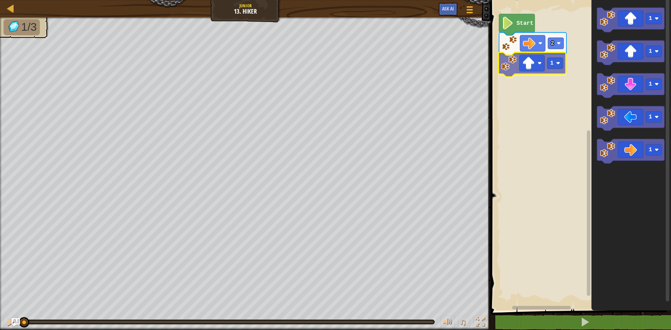
click at [536, 67] on div "2 1 Start 1 1 1 1 1 1" at bounding box center [579, 154] width 182 height 314
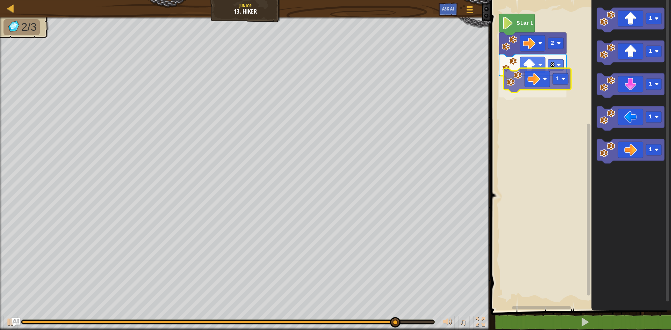
click at [544, 80] on div "Start 2 3 1 1 1 1 1 1 1" at bounding box center [579, 154] width 182 height 314
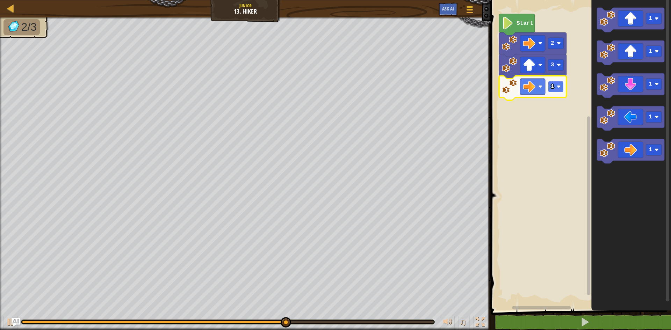
click at [558, 88] on image "Blockly Workspace" at bounding box center [559, 87] width 4 height 4
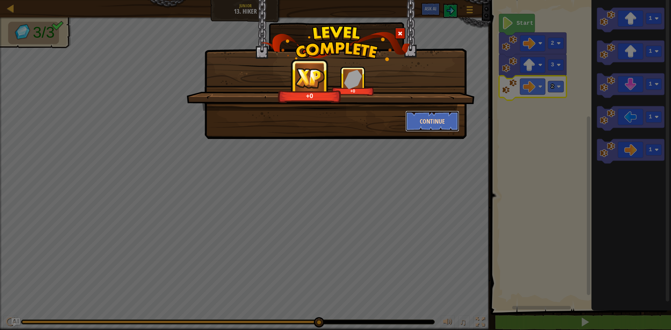
click at [443, 119] on button "Continue" at bounding box center [432, 121] width 54 height 21
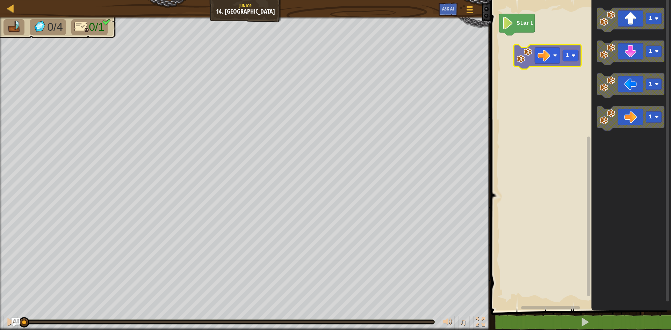
click at [540, 57] on div "Start 1 1 1 1 1" at bounding box center [579, 154] width 182 height 314
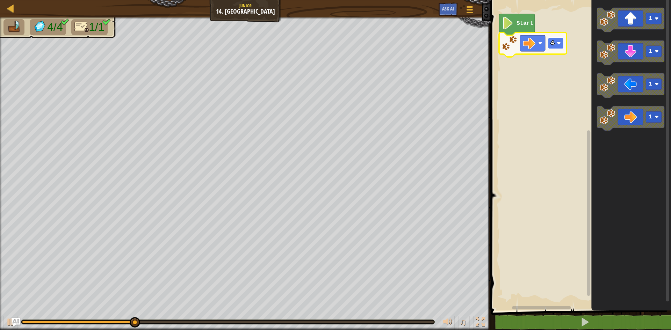
click at [555, 45] on rect "Blockly Workspace" at bounding box center [556, 43] width 16 height 11
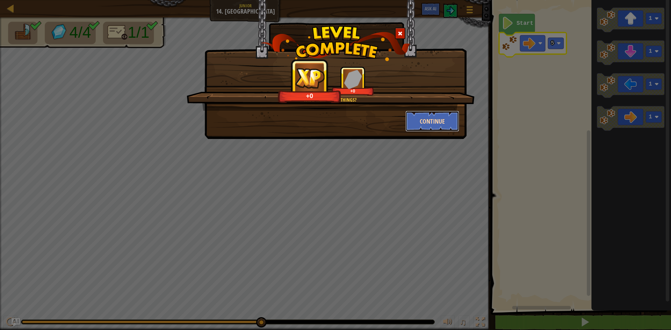
click at [437, 119] on button "Continue" at bounding box center [432, 121] width 54 height 21
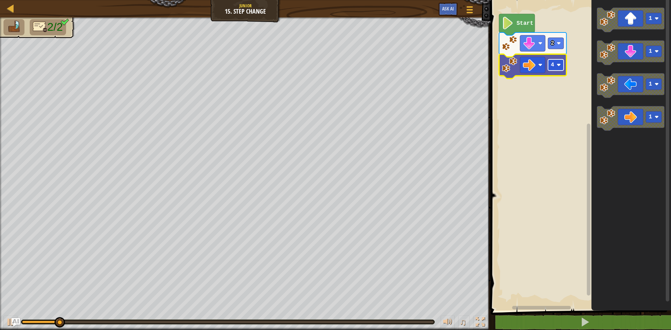
click at [557, 68] on rect "Blockly Workspace" at bounding box center [556, 64] width 16 height 11
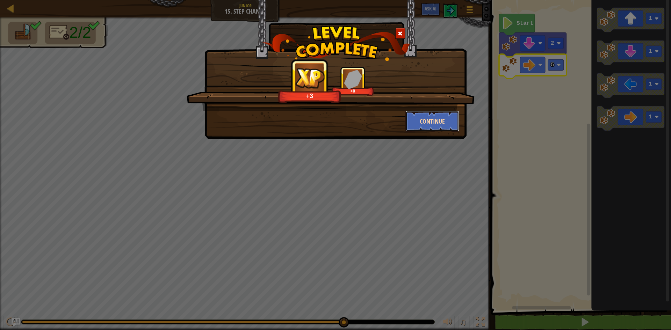
click at [436, 118] on button "Continue" at bounding box center [432, 121] width 54 height 21
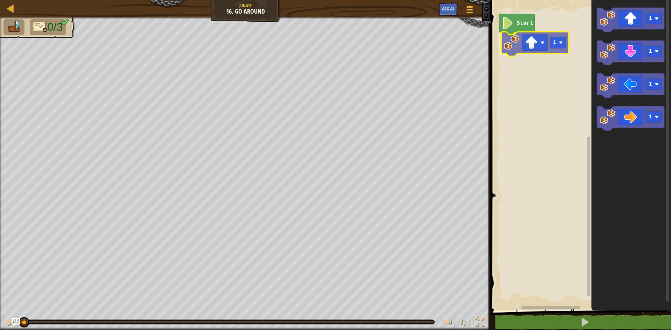
click at [529, 44] on div "Start 1 1 1 1 1 1" at bounding box center [579, 154] width 182 height 314
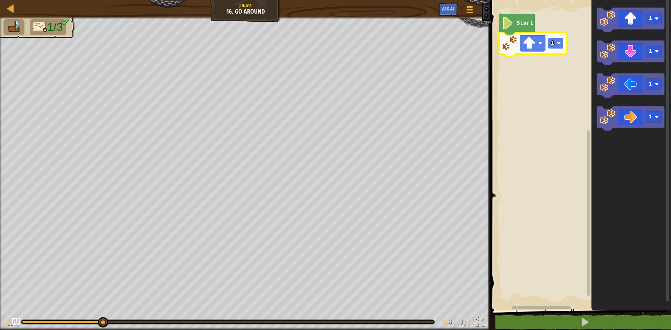
click at [556, 49] on rect "Blockly Workspace" at bounding box center [556, 43] width 16 height 11
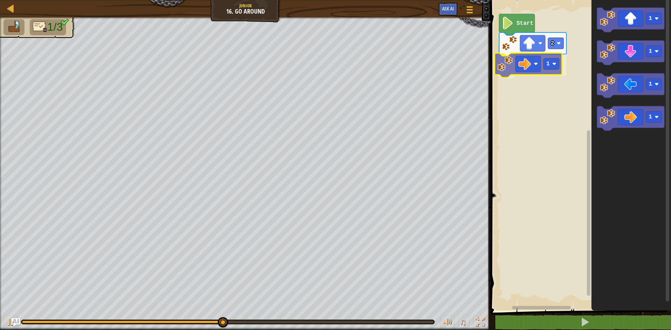
click at [526, 64] on div "Start 2 1 1 1 1 1 1" at bounding box center [579, 154] width 182 height 314
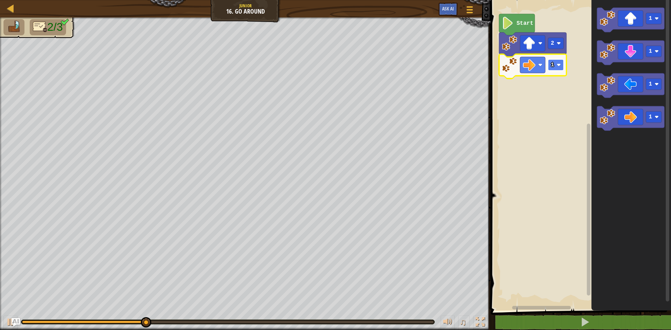
click at [553, 67] on text "1" at bounding box center [552, 65] width 3 height 6
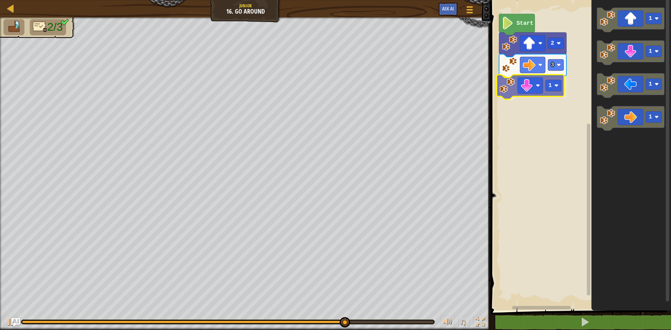
click at [535, 85] on div "Start 2 3 1 1 1 1 1 1" at bounding box center [579, 154] width 182 height 314
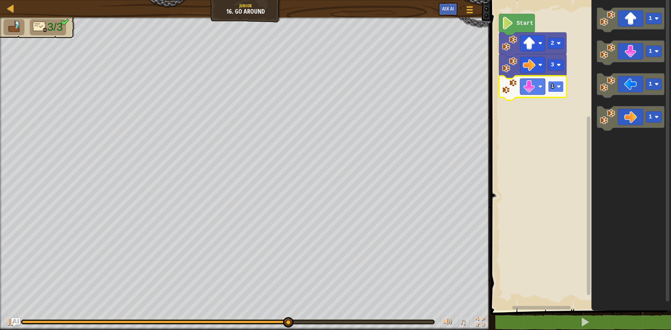
click at [557, 90] on rect "Blockly Workspace" at bounding box center [556, 86] width 16 height 11
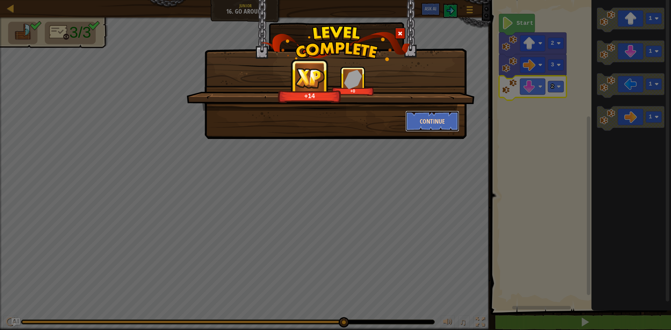
click at [435, 121] on button "Continue" at bounding box center [432, 121] width 54 height 21
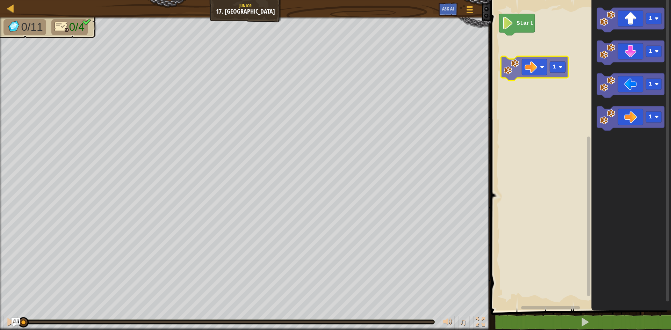
click at [531, 66] on div "Start 1 1 1 1 1" at bounding box center [579, 154] width 182 height 314
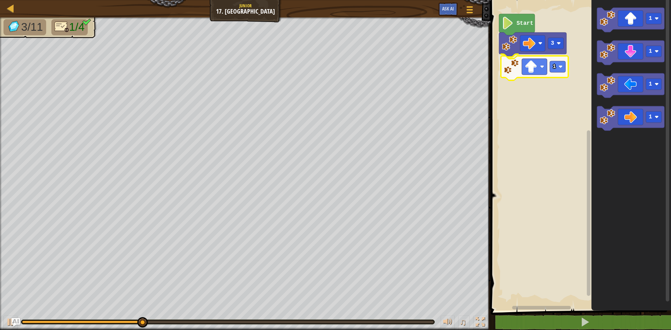
click at [536, 75] on div "Start 3 1 1 1 1 1 1" at bounding box center [579, 154] width 182 height 314
click at [554, 68] on rect "Blockly Workspace" at bounding box center [556, 64] width 16 height 11
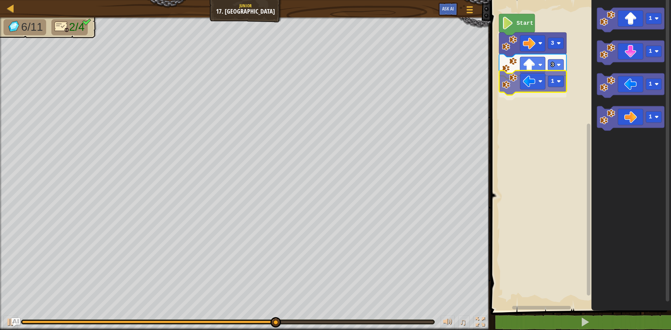
click at [534, 93] on div "Start 3 3 1 1 1 1 1 1" at bounding box center [579, 154] width 182 height 314
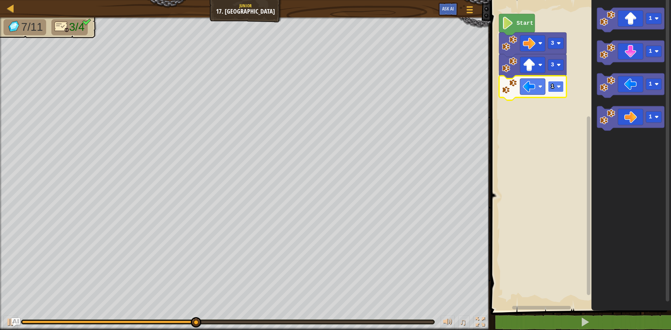
click at [550, 91] on rect "Blockly Workspace" at bounding box center [556, 86] width 16 height 11
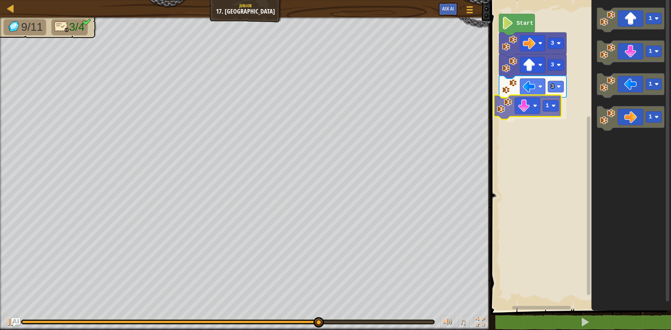
click at [529, 112] on div "Start 3 3 3 1 1 1 1 1 1" at bounding box center [579, 154] width 182 height 314
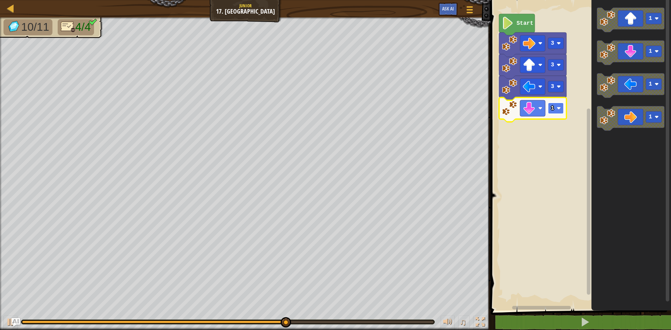
click at [555, 109] on rect "Blockly Workspace" at bounding box center [556, 108] width 16 height 11
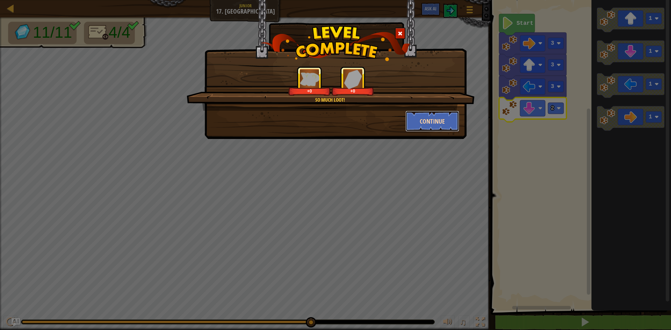
click at [453, 123] on button "Continue" at bounding box center [432, 121] width 54 height 21
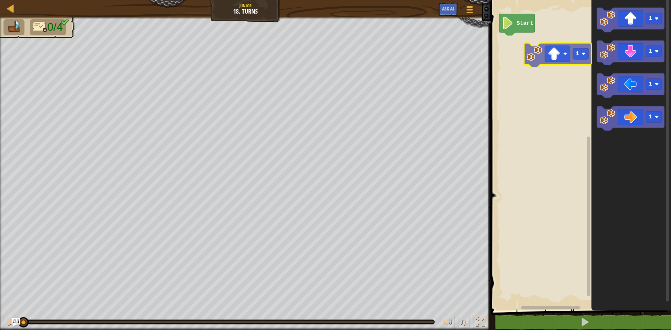
click at [559, 68] on div "Start 1 1 1 1 1" at bounding box center [579, 154] width 182 height 314
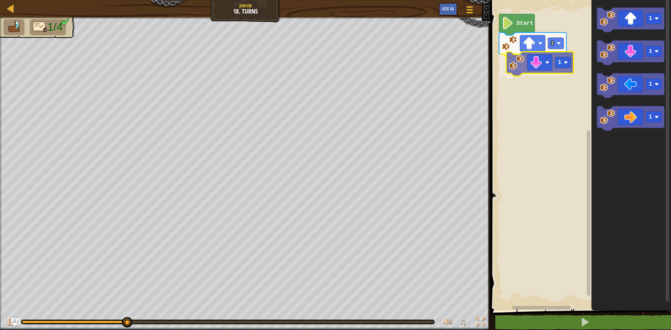
click at [540, 64] on div "1 1 Start 1 1 1 1 1" at bounding box center [579, 154] width 182 height 314
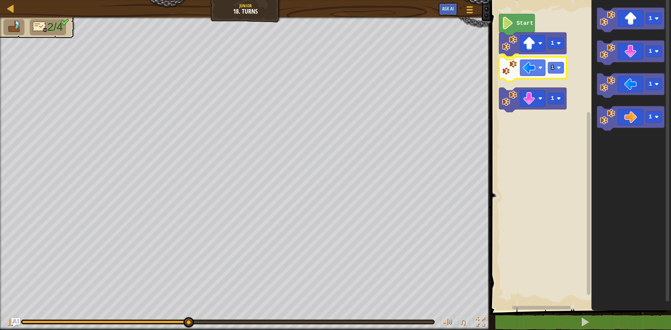
click at [532, 64] on div "1 1 Start 1 1 1 1 1 1" at bounding box center [579, 154] width 182 height 314
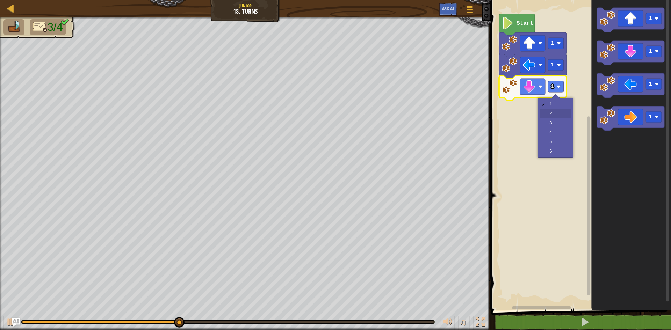
drag, startPoint x: 551, startPoint y: 112, endPoint x: 548, endPoint y: 115, distance: 4.2
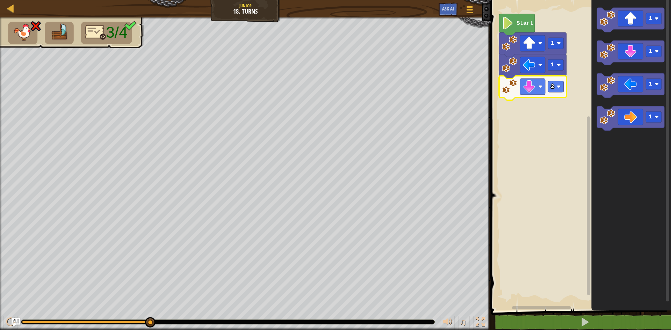
click at [552, 73] on icon "Blockly Workspace" at bounding box center [532, 66] width 67 height 24
click at [555, 69] on rect "Blockly Workspace" at bounding box center [556, 64] width 16 height 11
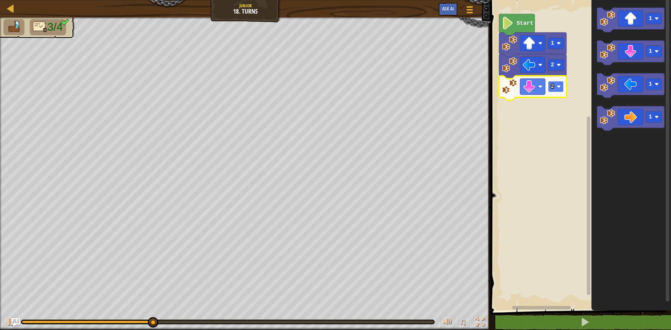
click at [554, 92] on rect "Blockly Workspace" at bounding box center [556, 86] width 16 height 11
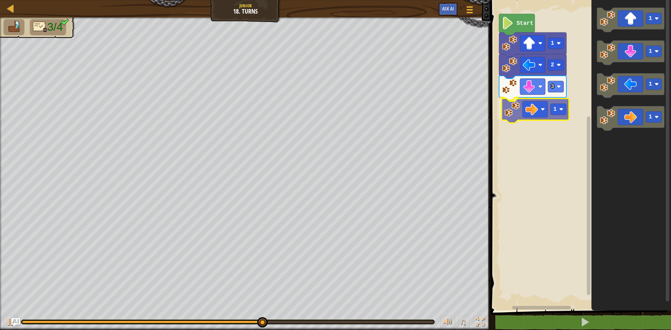
click at [525, 113] on div "Start 1 2 3 1 1 1 1 1 1" at bounding box center [579, 154] width 182 height 314
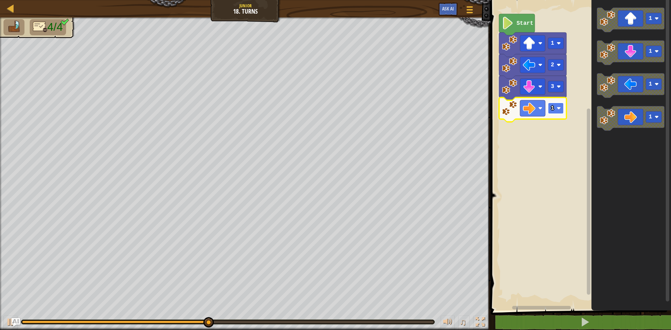
click at [553, 112] on rect "Blockly Workspace" at bounding box center [556, 108] width 16 height 11
click at [559, 110] on image "Blockly Workspace" at bounding box center [559, 108] width 4 height 4
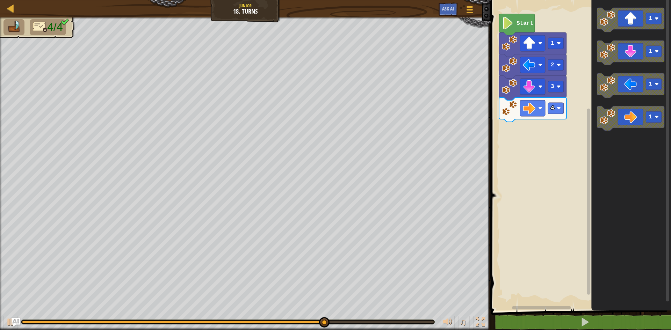
click at [558, 108] on div "Start 1 2 3 4 1 1 1 1" at bounding box center [579, 154] width 182 height 314
click at [588, 68] on div "Start 1 2 3 4 1 1 1 1" at bounding box center [579, 154] width 182 height 314
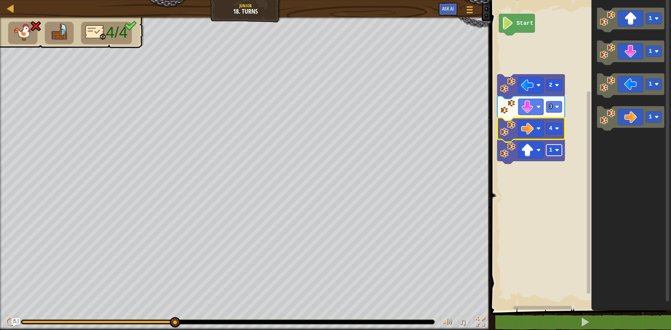
click at [552, 151] on rect "Blockly Workspace" at bounding box center [554, 150] width 16 height 11
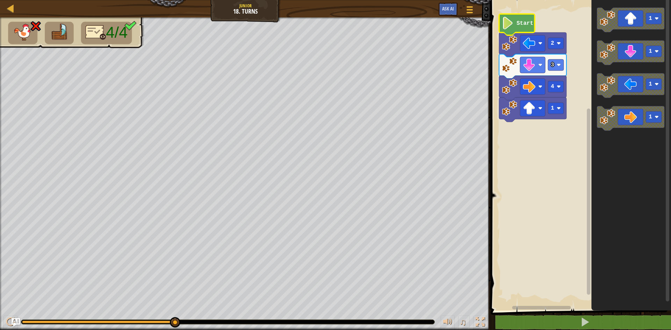
click at [513, 27] on image "Blockly Workspace" at bounding box center [508, 23] width 12 height 13
click at [521, 27] on icon "Blockly Workspace" at bounding box center [517, 24] width 36 height 21
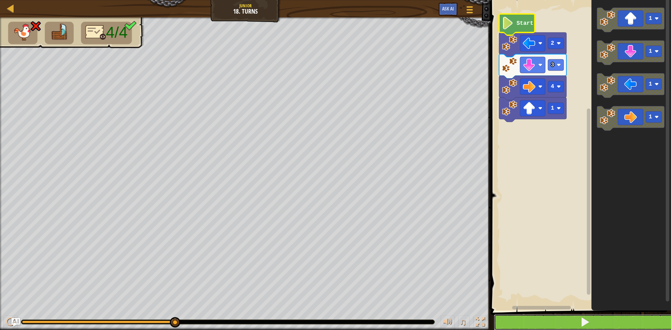
click at [564, 319] on button at bounding box center [585, 322] width 182 height 16
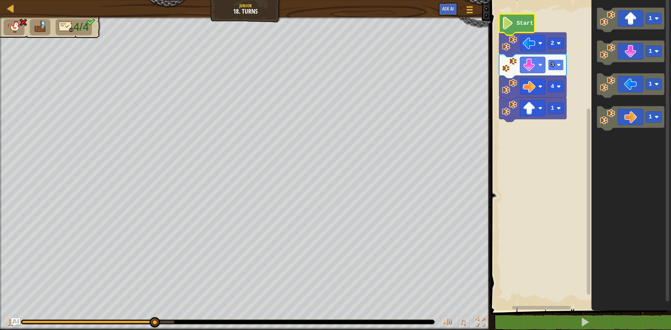
click at [554, 66] on rect "Blockly Workspace" at bounding box center [556, 64] width 16 height 11
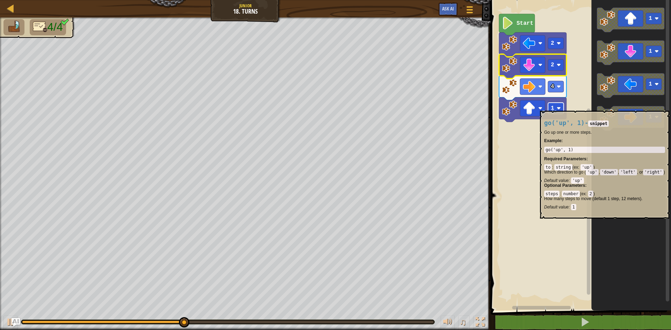
click at [557, 107] on image "Blockly Workspace" at bounding box center [559, 108] width 4 height 4
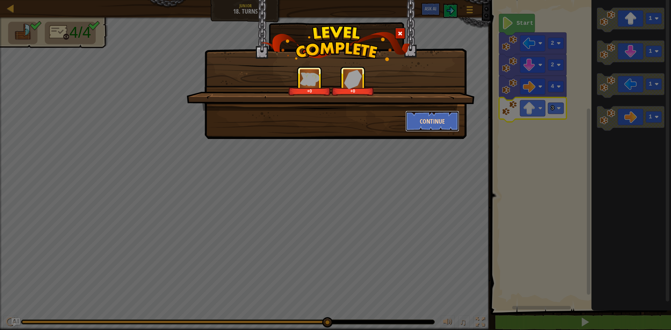
click at [418, 125] on button "Continue" at bounding box center [432, 121] width 54 height 21
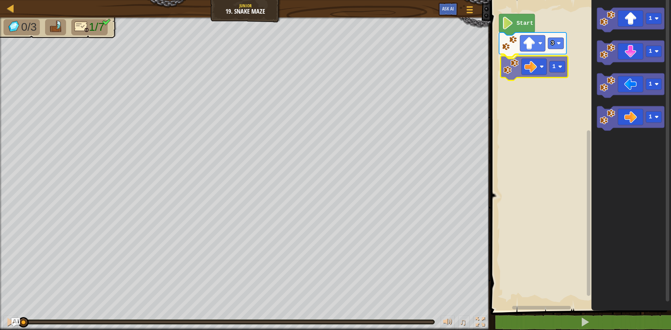
click at [540, 71] on div "3 1 Start 1 1 1 1 1" at bounding box center [579, 154] width 182 height 314
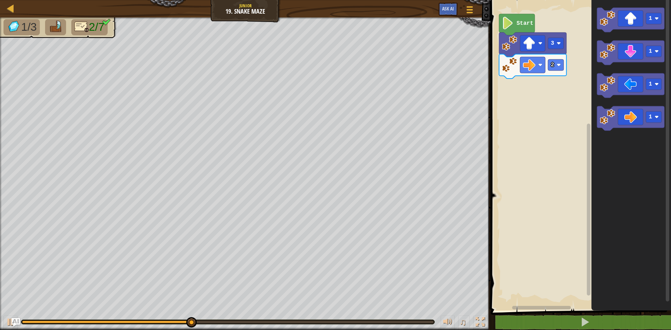
click at [562, 59] on div "Start 3 2 1 1 1 1" at bounding box center [579, 154] width 182 height 314
click at [511, 87] on div "Start 3 2 1 1 1 1 1 1" at bounding box center [579, 154] width 182 height 314
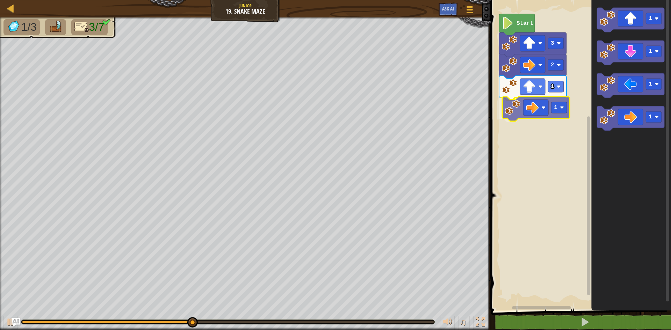
click at [531, 109] on div "Start 3 2 1 1 1 1 1 1 1" at bounding box center [579, 154] width 182 height 314
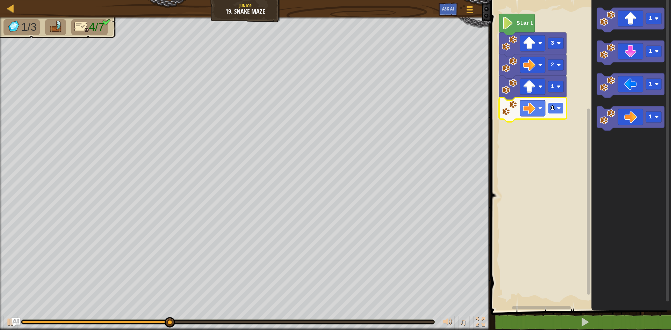
click at [559, 111] on rect "Blockly Workspace" at bounding box center [556, 108] width 16 height 11
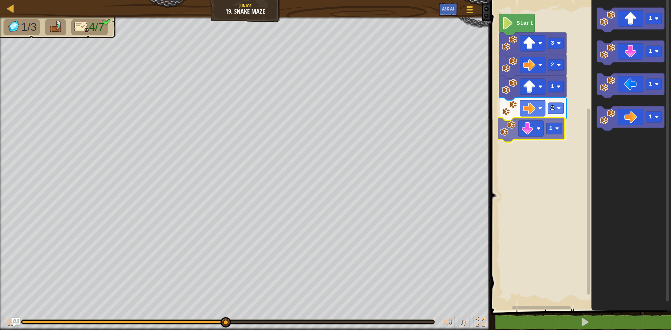
click at [540, 124] on div "Start 3 2 1 2 1 1 1 1 1 1" at bounding box center [579, 154] width 182 height 314
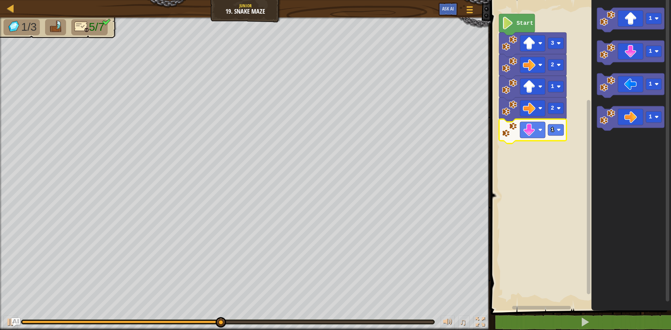
click at [556, 138] on icon "Blockly Workspace" at bounding box center [532, 131] width 67 height 24
click at [556, 137] on icon "Blockly Workspace" at bounding box center [532, 131] width 67 height 24
click at [557, 132] on image "Blockly Workspace" at bounding box center [559, 130] width 4 height 4
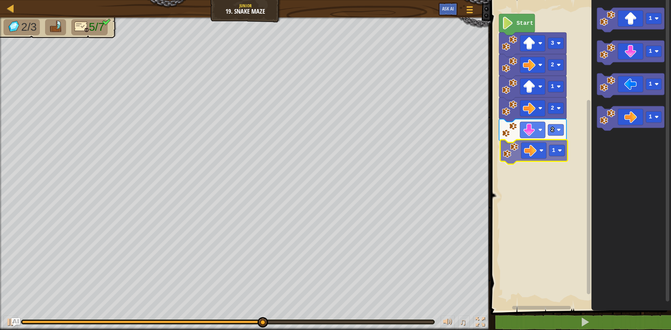
click at [532, 153] on div "Start 3 2 1 2 2 1 1 1 1 1 1" at bounding box center [579, 154] width 182 height 314
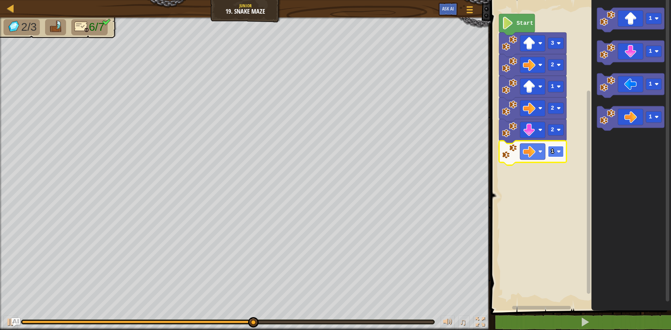
click at [560, 151] on image "Blockly Workspace" at bounding box center [559, 152] width 4 height 4
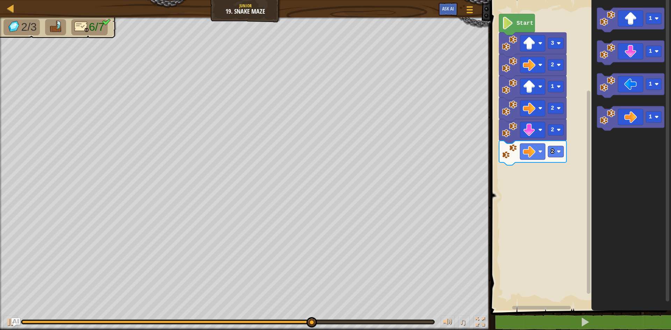
click at [577, 121] on div "Start 3 2 1 2 2 2 1 1 1 1" at bounding box center [579, 154] width 182 height 314
click at [594, 36] on icon "1 1 1 1" at bounding box center [631, 154] width 80 height 314
click at [594, 35] on icon "1 1 1 1" at bounding box center [631, 154] width 80 height 314
click at [591, 42] on icon "1 1 1 1" at bounding box center [631, 154] width 80 height 314
click at [604, 34] on icon "1 1 1 1" at bounding box center [631, 154] width 80 height 314
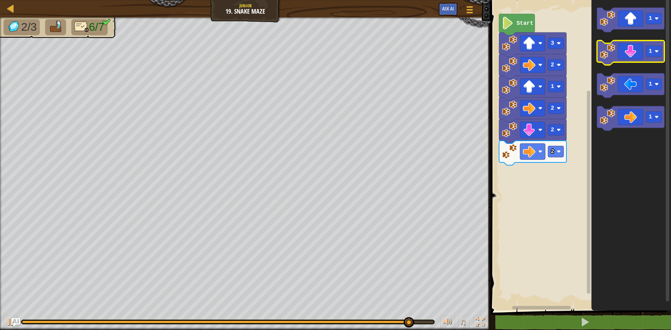
click at [600, 51] on g "1 1 1 1" at bounding box center [630, 69] width 67 height 123
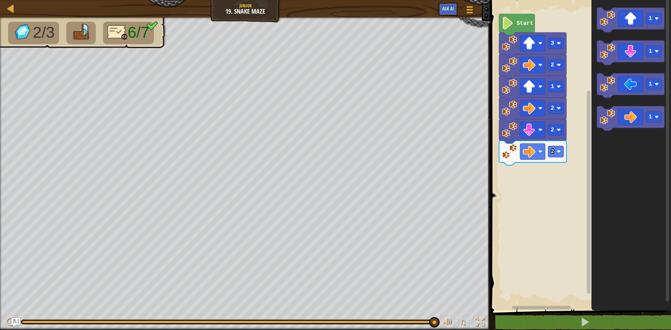
click at [599, 27] on icon "Blockly Workspace" at bounding box center [630, 20] width 67 height 24
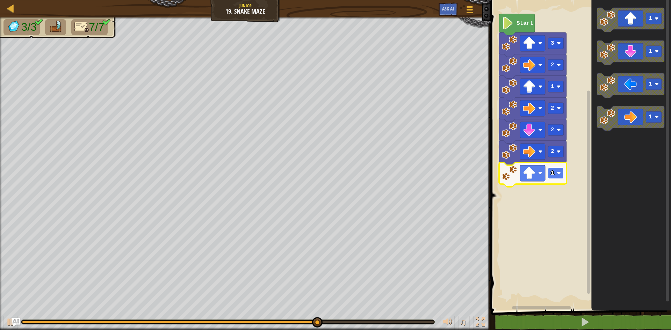
click at [551, 174] on text "1" at bounding box center [552, 173] width 3 height 6
click at [558, 174] on image "Blockly Workspace" at bounding box center [559, 173] width 4 height 4
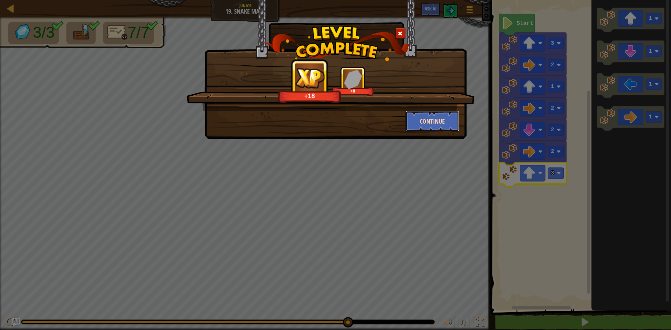
click at [418, 122] on button "Continue" at bounding box center [432, 121] width 54 height 21
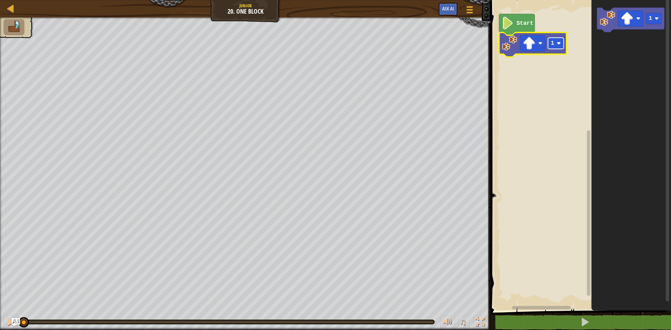
click at [553, 49] on rect "Blockly Workspace" at bounding box center [556, 43] width 16 height 11
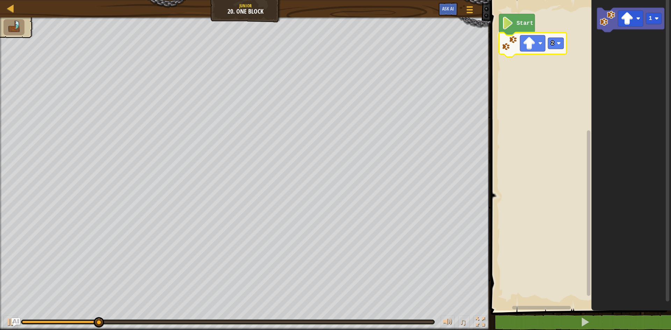
click at [553, 50] on icon "Blockly Workspace" at bounding box center [532, 44] width 67 height 24
click at [538, 44] on rect "Blockly Workspace" at bounding box center [532, 43] width 25 height 16
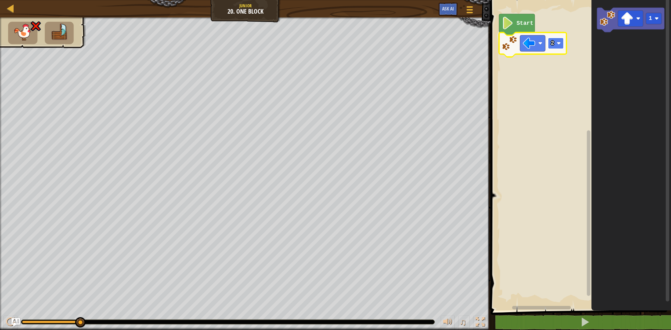
click at [550, 49] on rect "Blockly Workspace" at bounding box center [556, 43] width 16 height 11
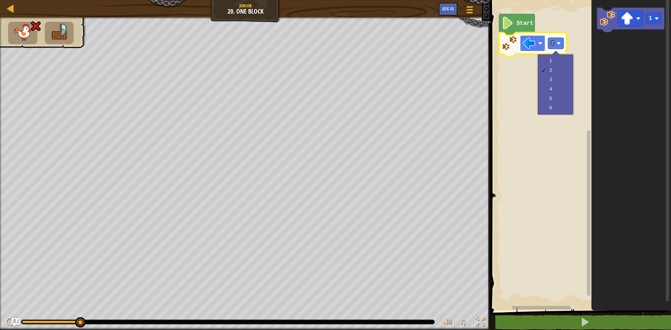
click at [531, 45] on image "Blockly Workspace" at bounding box center [529, 43] width 13 height 13
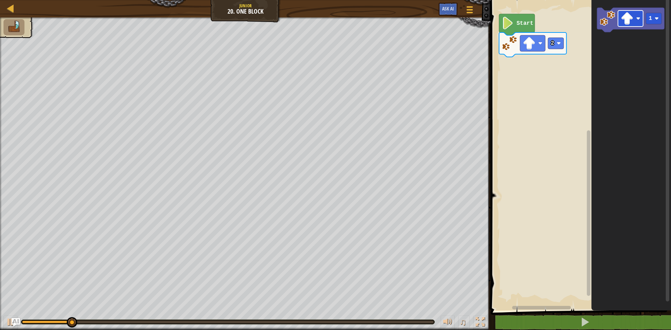
click at [637, 37] on icon "1" at bounding box center [631, 154] width 80 height 314
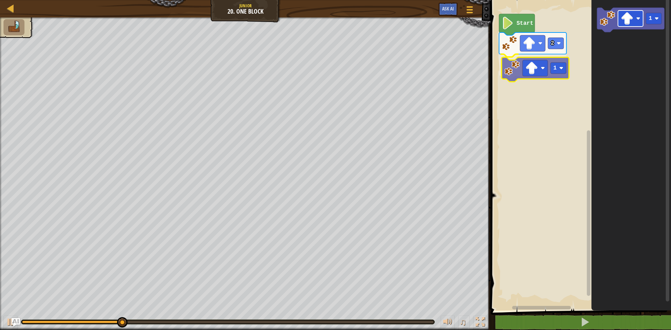
click at [541, 70] on div "Start 2 1 1 1" at bounding box center [579, 154] width 182 height 314
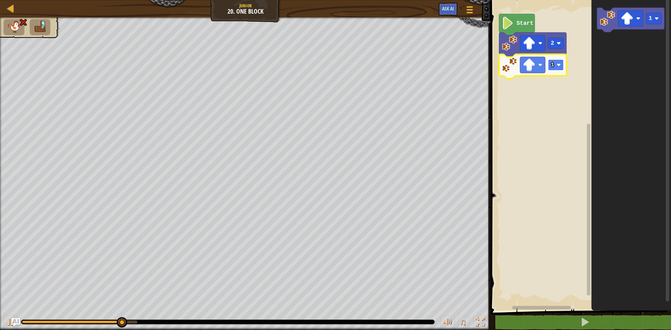
click at [554, 68] on rect "Blockly Workspace" at bounding box center [556, 64] width 16 height 11
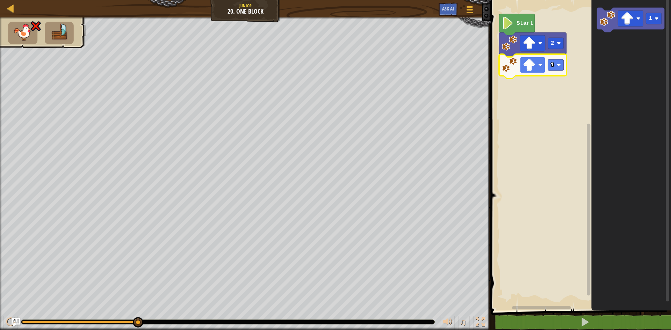
click at [538, 72] on rect "Blockly Workspace" at bounding box center [532, 65] width 25 height 16
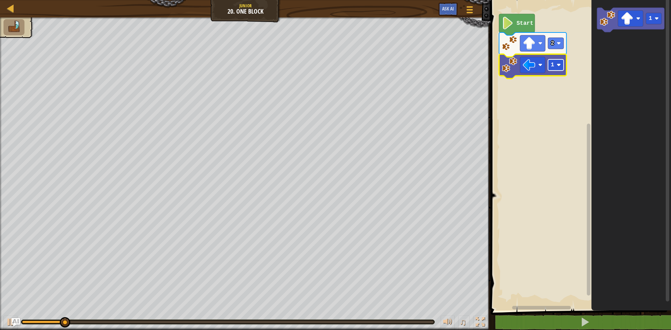
click at [556, 65] on rect "Blockly Workspace" at bounding box center [556, 64] width 16 height 11
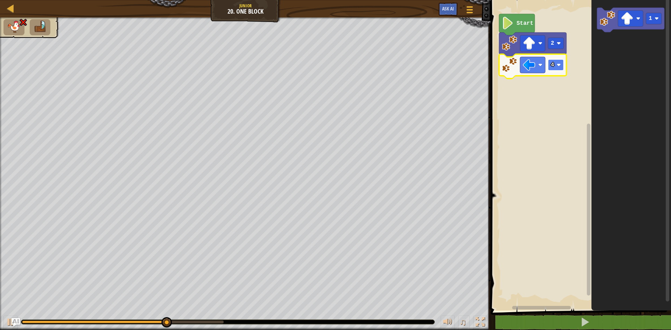
click at [554, 68] on rect "Blockly Workspace" at bounding box center [556, 64] width 16 height 11
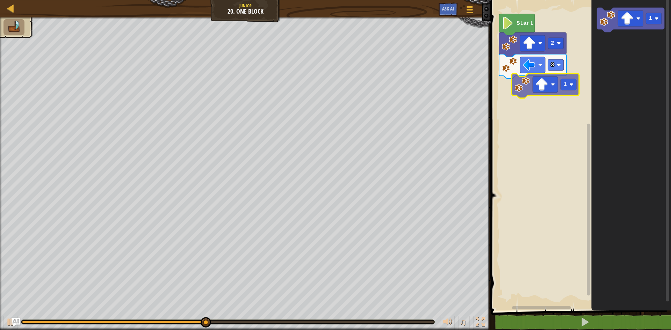
click at [530, 94] on div "Start 2 3 1 1" at bounding box center [579, 154] width 182 height 314
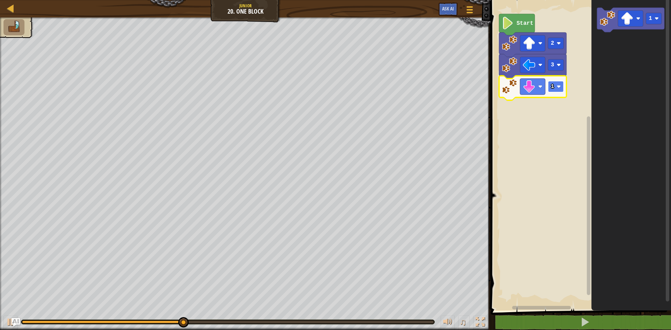
click at [554, 87] on rect "Blockly Workspace" at bounding box center [556, 86] width 16 height 11
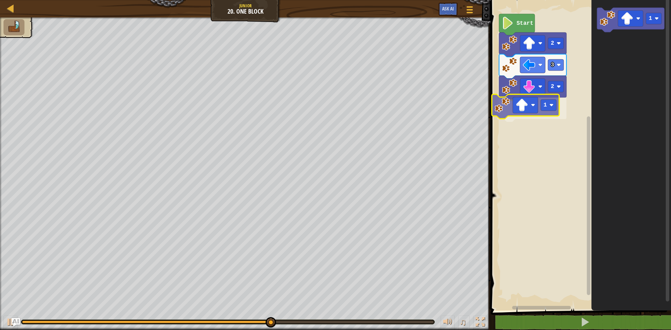
click at [511, 101] on div "Start 2 3 2 1 1 1" at bounding box center [579, 154] width 182 height 314
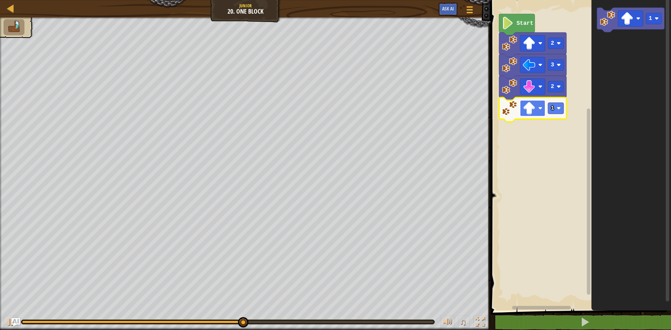
click at [528, 113] on image "Blockly Workspace" at bounding box center [529, 108] width 13 height 13
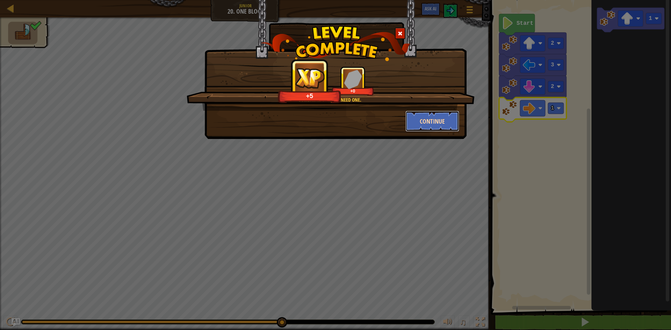
click at [439, 122] on button "Continue" at bounding box center [432, 121] width 54 height 21
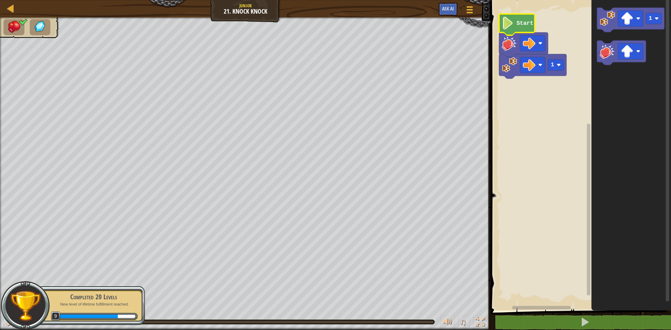
click at [511, 28] on image "Blockly Workspace" at bounding box center [508, 23] width 12 height 13
click at [513, 24] on image "Blockly Workspace" at bounding box center [508, 23] width 12 height 13
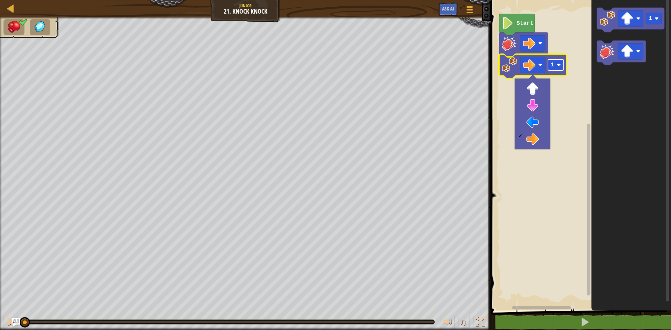
click at [557, 63] on image "Blockly Workspace" at bounding box center [559, 65] width 4 height 4
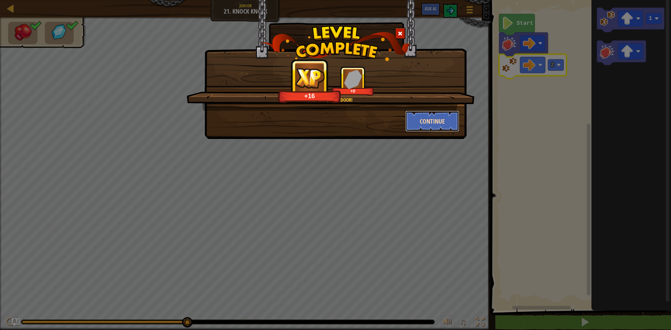
click at [431, 116] on button "Continue" at bounding box center [432, 121] width 54 height 21
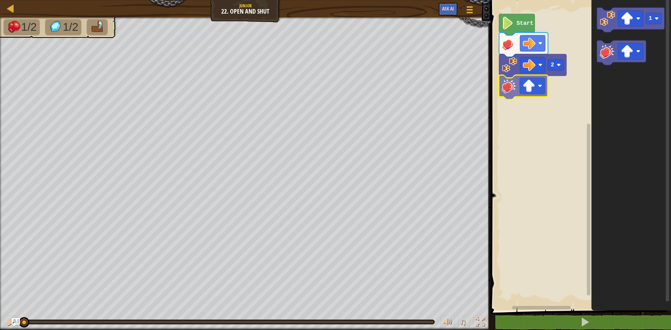
click at [502, 96] on div "2 Start 1" at bounding box center [579, 154] width 182 height 314
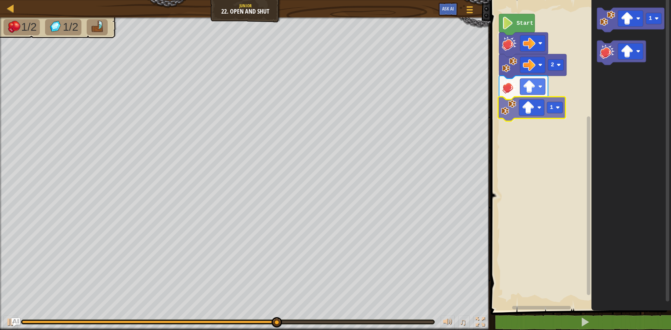
click at [512, 110] on div "2 1 Start 1 1" at bounding box center [579, 154] width 182 height 314
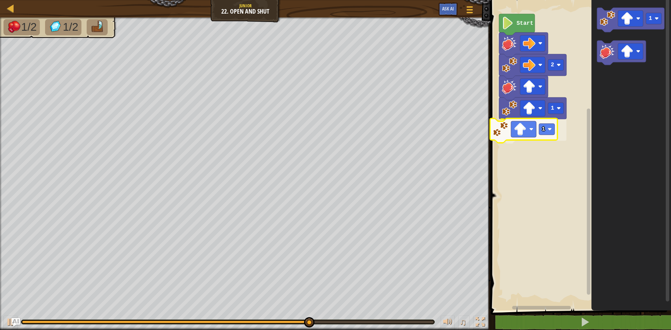
click at [504, 133] on div "2 1 1 Start 1 1" at bounding box center [579, 154] width 182 height 314
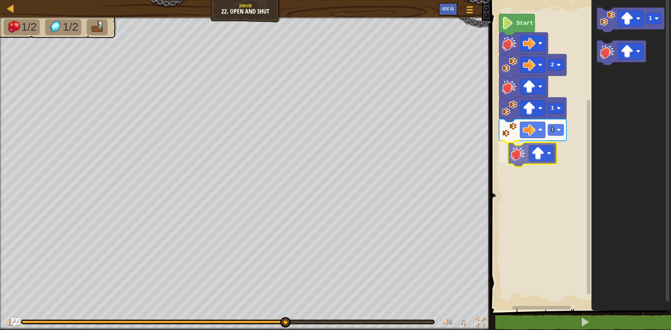
click at [514, 156] on div "Start 2 1 1 1" at bounding box center [579, 154] width 182 height 314
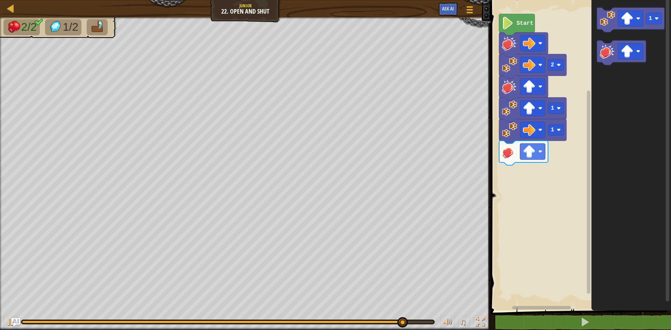
click at [564, 111] on div "Start 2 1 1 1" at bounding box center [579, 154] width 182 height 314
click at [601, 30] on icon "Blockly Workspace" at bounding box center [631, 154] width 80 height 314
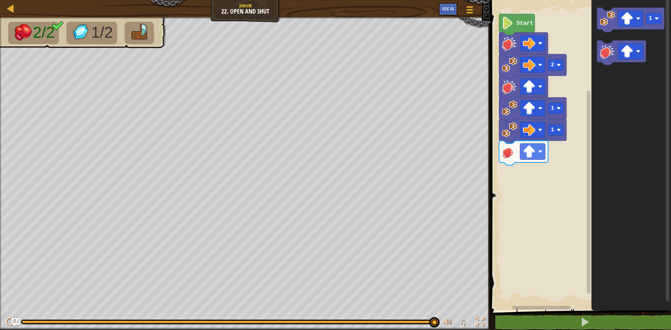
click at [587, 70] on div "Start 2 1 1 1" at bounding box center [579, 154] width 182 height 314
click at [581, 61] on div "Start 2 1 1 1" at bounding box center [579, 154] width 182 height 314
click at [510, 176] on div "Start 2 1 1 1 1 1" at bounding box center [579, 154] width 182 height 314
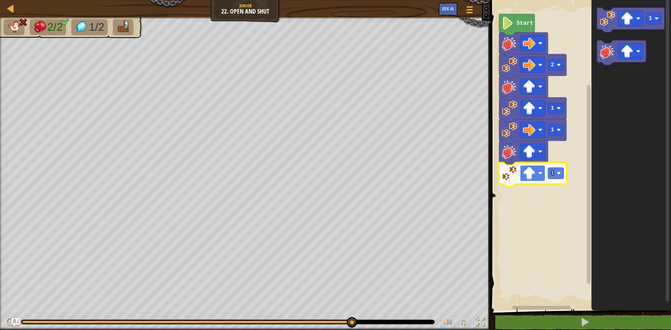
click at [536, 175] on rect "Blockly Workspace" at bounding box center [532, 173] width 25 height 16
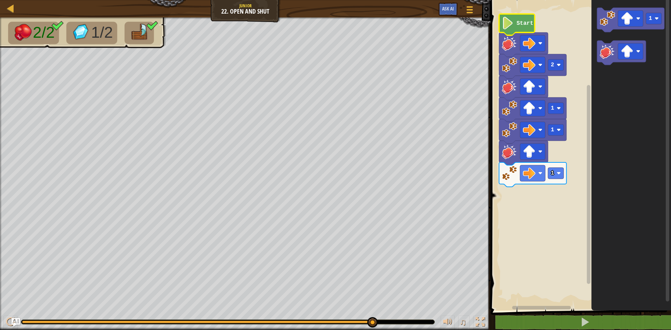
click at [506, 21] on image "Blockly Workspace" at bounding box center [508, 23] width 12 height 13
